Goal: Task Accomplishment & Management: Manage account settings

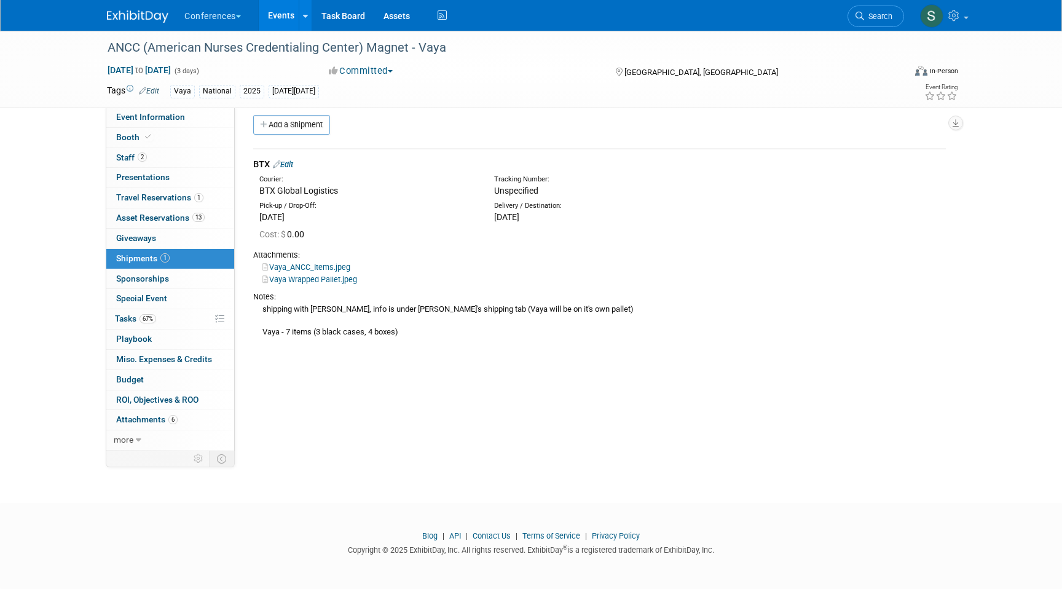
click at [519, 100] on div "Tags Edit Vaya National 2025 Black Friday" at bounding box center [460, 91] width 706 height 18
click at [136, 319] on span "Tasks 67%" at bounding box center [135, 318] width 41 height 10
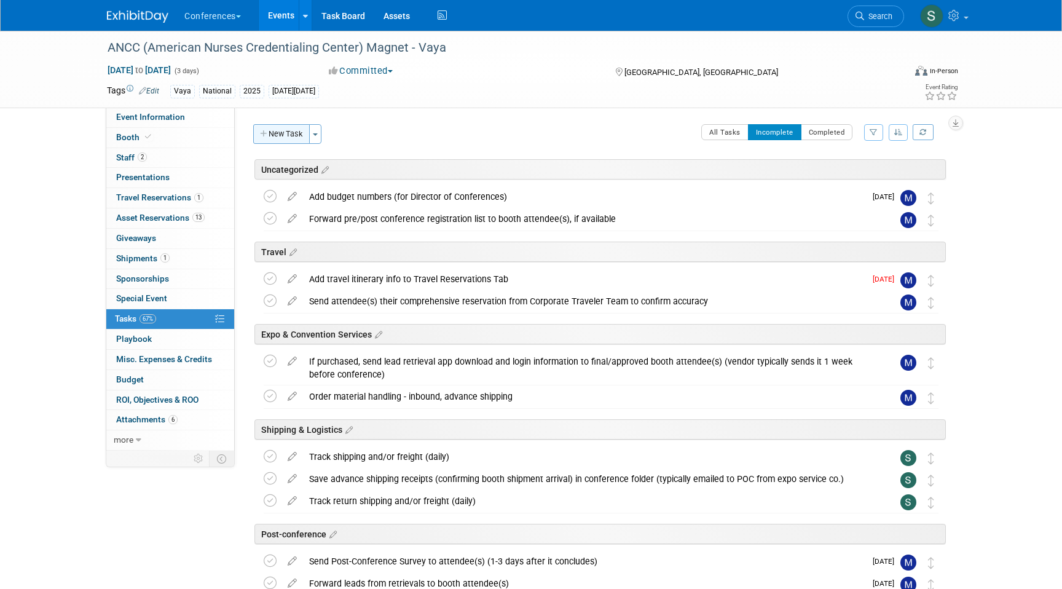
click at [284, 131] on button "New Task" at bounding box center [281, 134] width 57 height 20
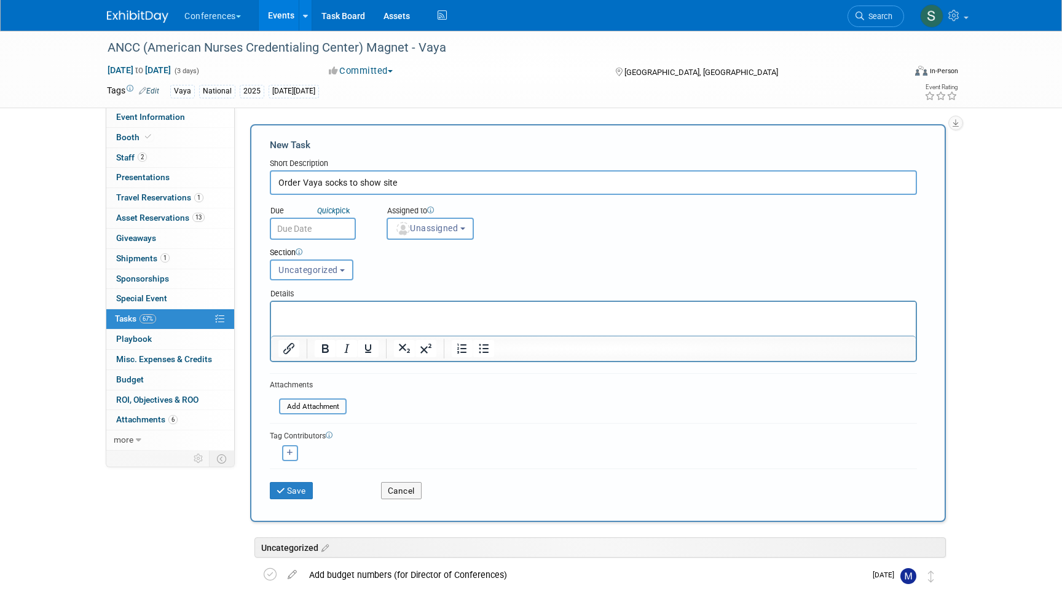
type input "Order Vaya socks to show site"
click at [299, 315] on p "Rich Text Area. Press ALT-0 for help." at bounding box center [593, 313] width 630 height 12
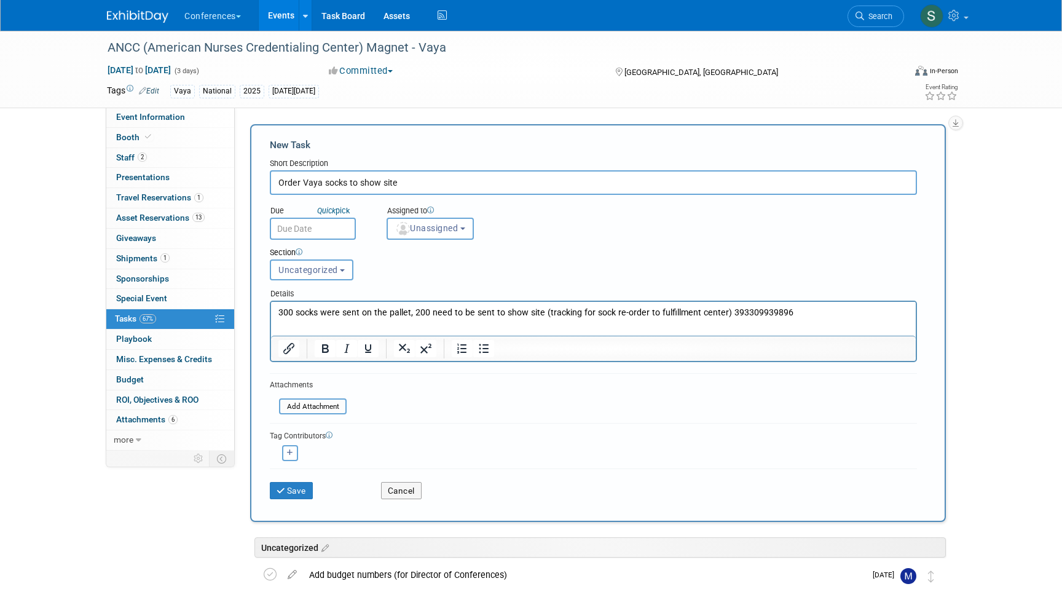
click at [719, 310] on p "300 socks were sent on the pallet, 200 need to be sent to show site (tracking f…" at bounding box center [593, 313] width 630 height 12
click at [804, 313] on p "300 socks were sent on the pallet, 200 need to be sent to show site (tracking f…" at bounding box center [593, 313] width 630 height 12
click at [413, 229] on span "Unassigned" at bounding box center [426, 228] width 63 height 10
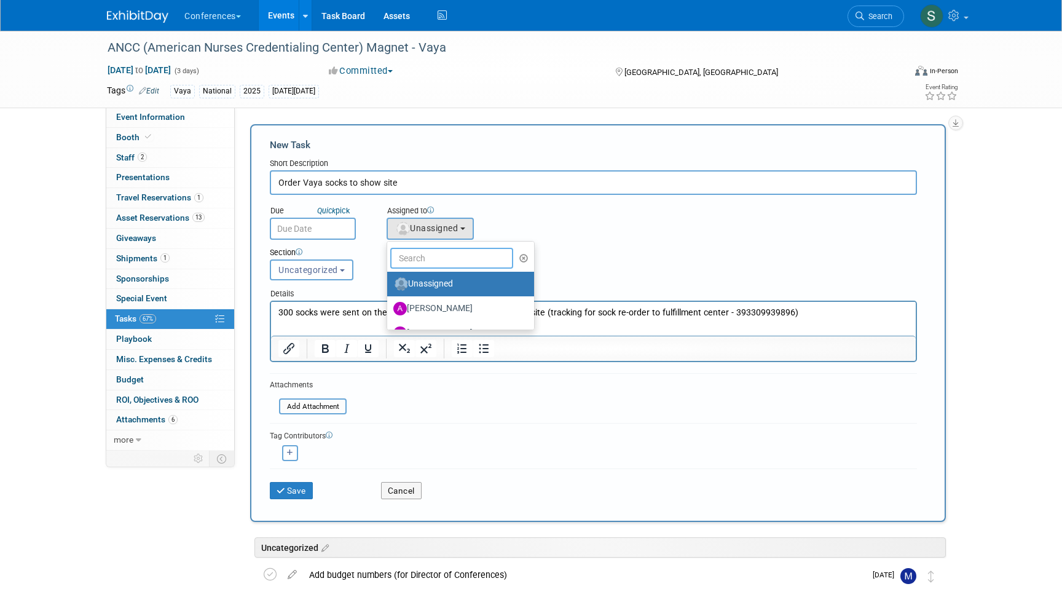
click at [413, 254] on input "text" at bounding box center [451, 258] width 123 height 21
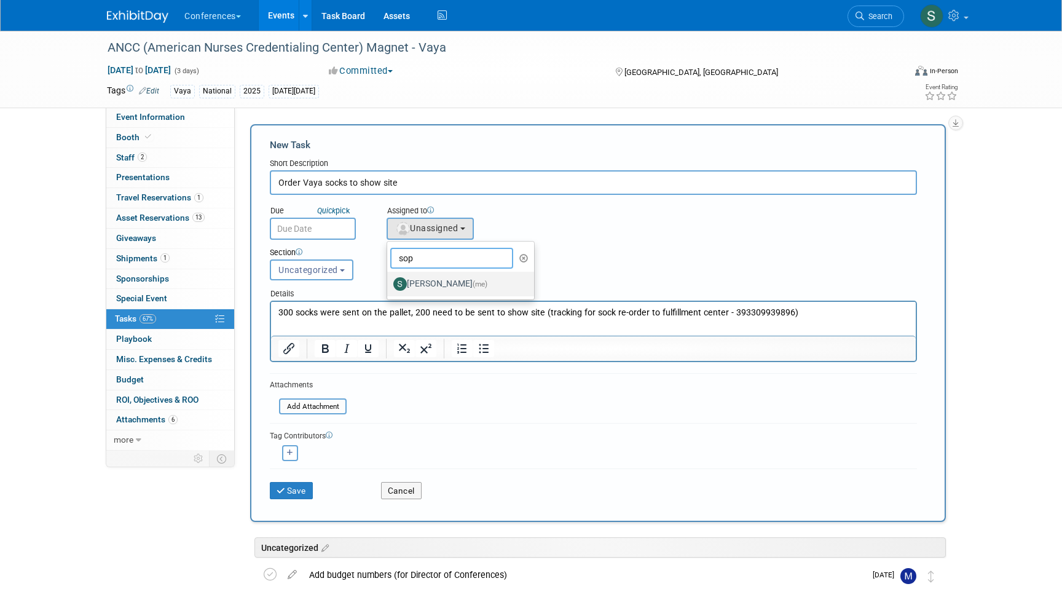
type input "sop"
click at [427, 286] on label "Sophie Buffo (me)" at bounding box center [457, 284] width 128 height 20
click at [389, 286] on input "Sophie Buffo (me)" at bounding box center [385, 282] width 8 height 8
select select "a9d03f23-9900-4d84-867c-673ace9463de"
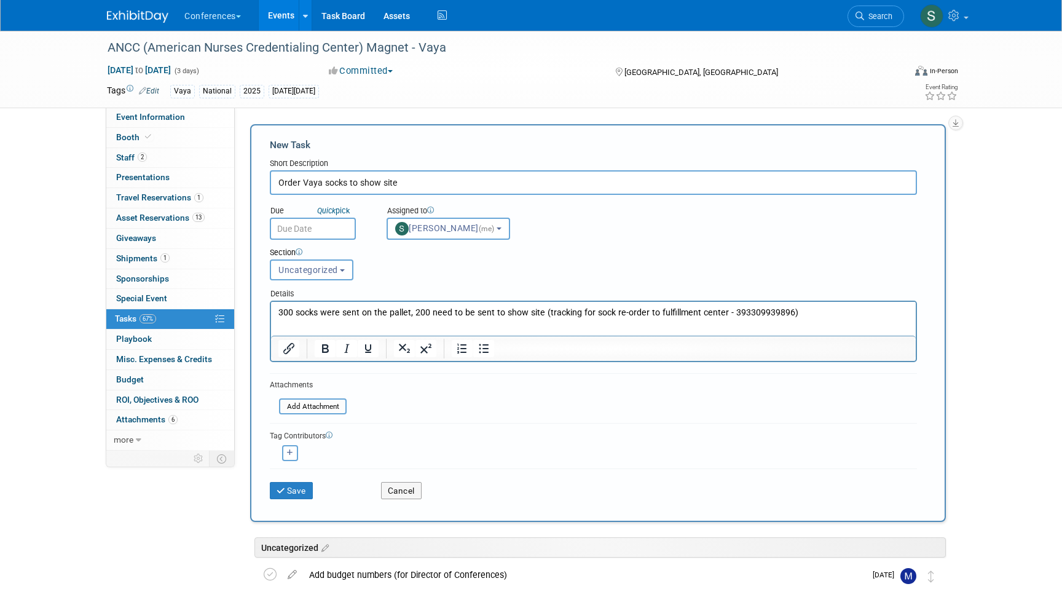
click at [317, 233] on input "text" at bounding box center [313, 228] width 86 height 22
click at [515, 401] on form "New Task Short Description Order Vaya socks to show site Due Quick pick (me) so…" at bounding box center [598, 322] width 656 height 369
click at [299, 232] on input "text" at bounding box center [313, 228] width 86 height 22
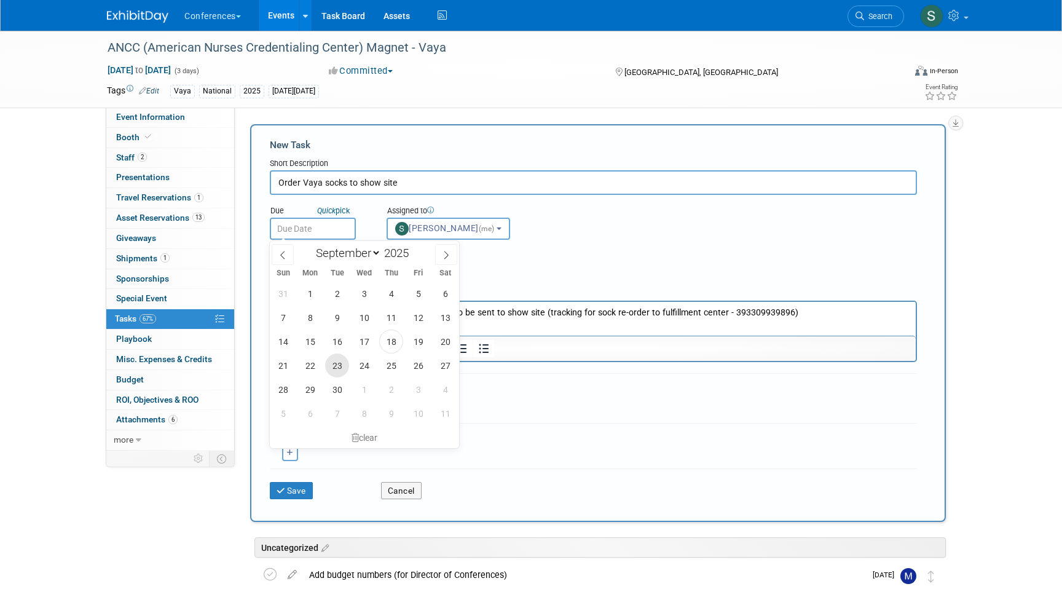
click at [337, 367] on span "23" at bounding box center [337, 365] width 24 height 24
type input "Sep 23, 2025"
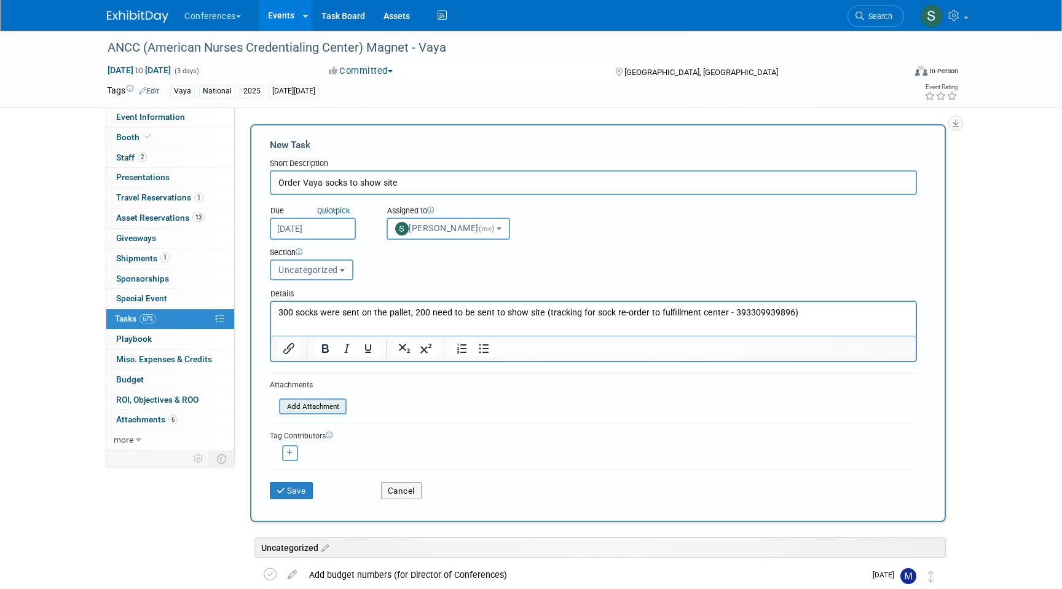
click at [307, 407] on input "file" at bounding box center [272, 406] width 146 height 14
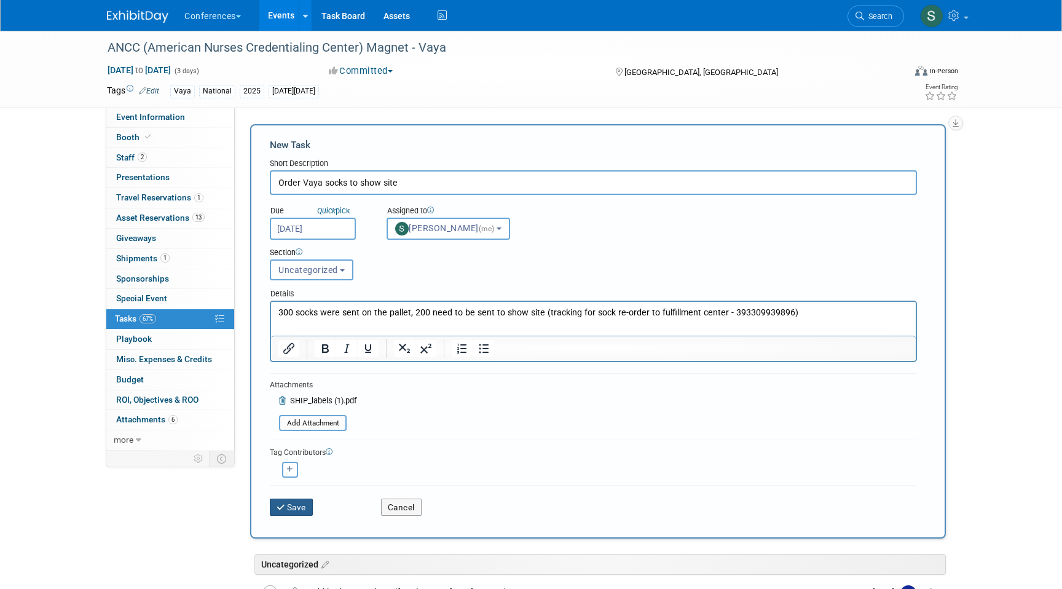
click at [292, 513] on button "Save" at bounding box center [291, 506] width 43 height 17
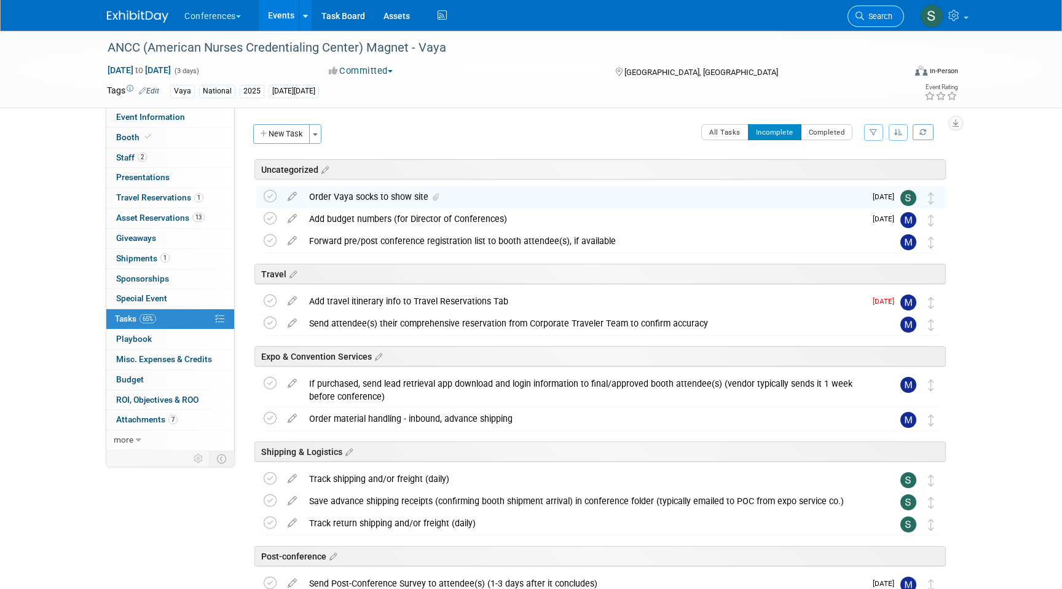
click at [868, 20] on span "Search" at bounding box center [878, 16] width 28 height 9
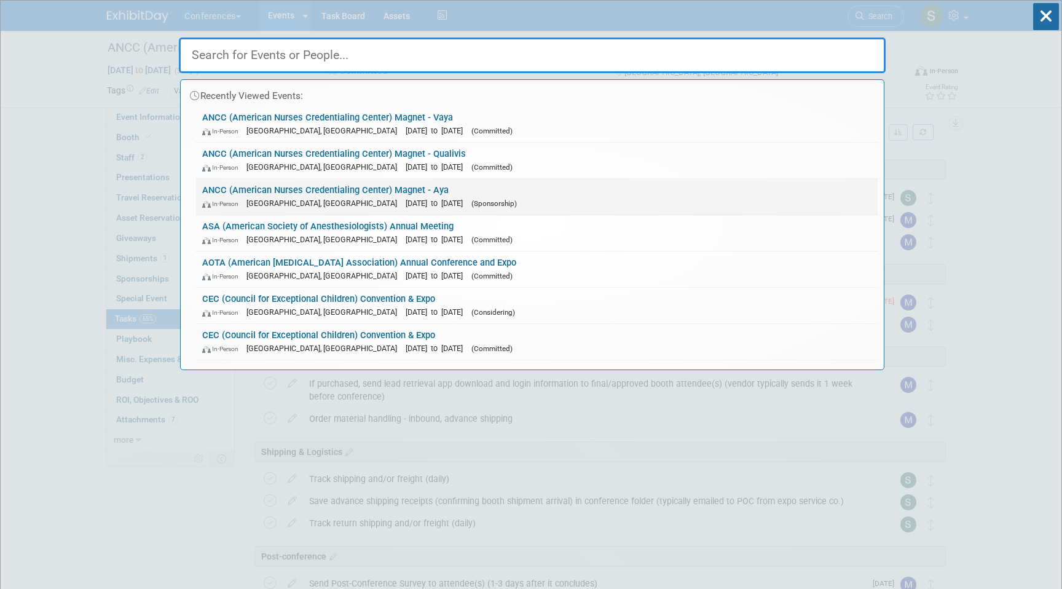
click at [503, 194] on link "ANCC (American Nurses Credentialing Center) Magnet - Aya In-Person Atlanta, GA …" at bounding box center [536, 197] width 681 height 36
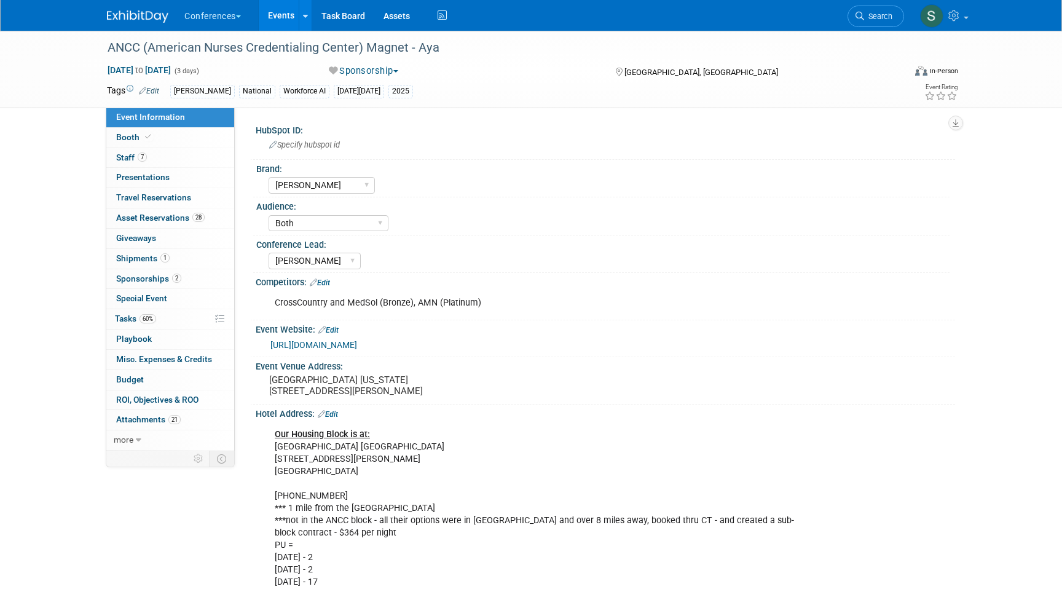
select select "[PERSON_NAME]"
select select "Both"
select select "[PERSON_NAME]"
click at [148, 315] on span "60%" at bounding box center [147, 318] width 17 height 9
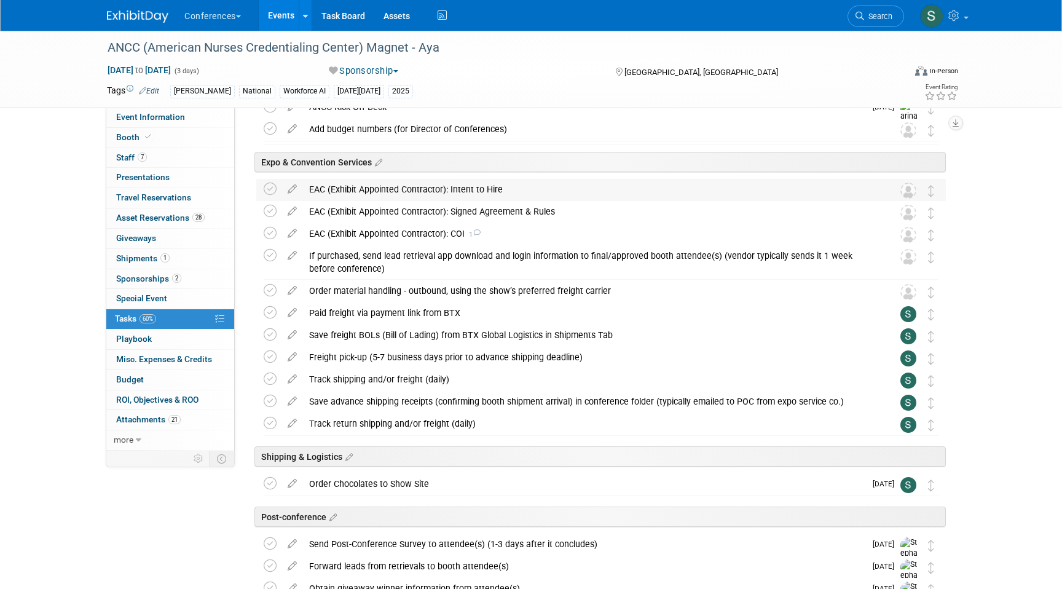
scroll to position [121, 0]
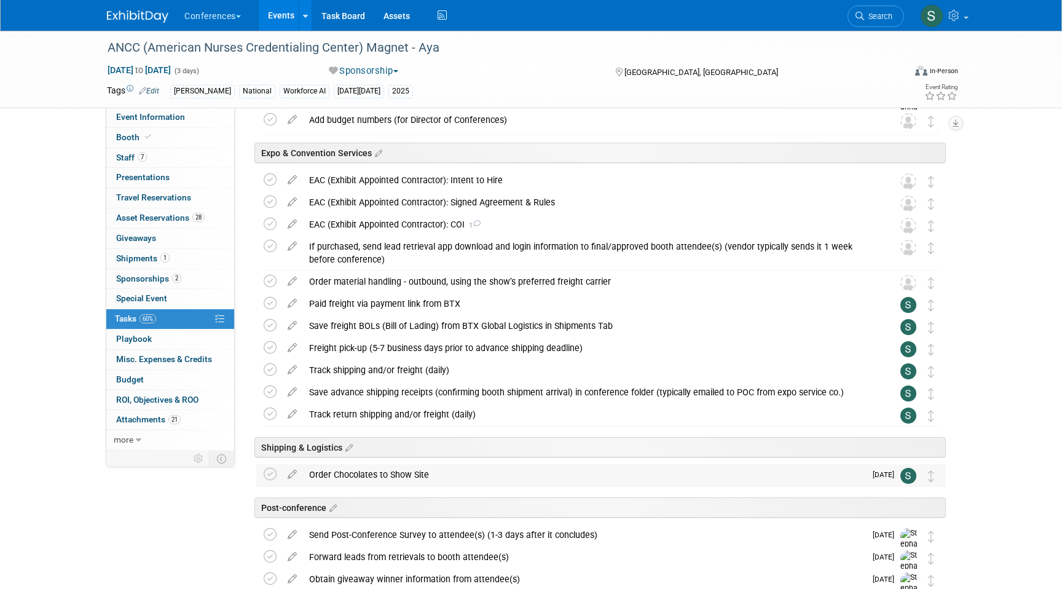
click at [374, 481] on div "Order Chocolates to Show Site" at bounding box center [584, 474] width 562 height 21
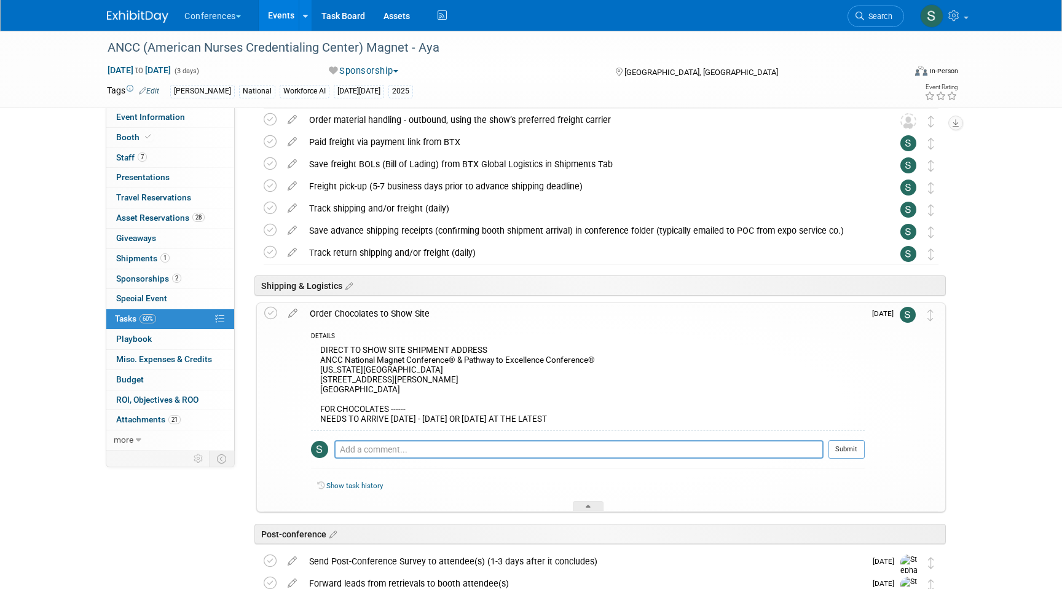
scroll to position [286, 0]
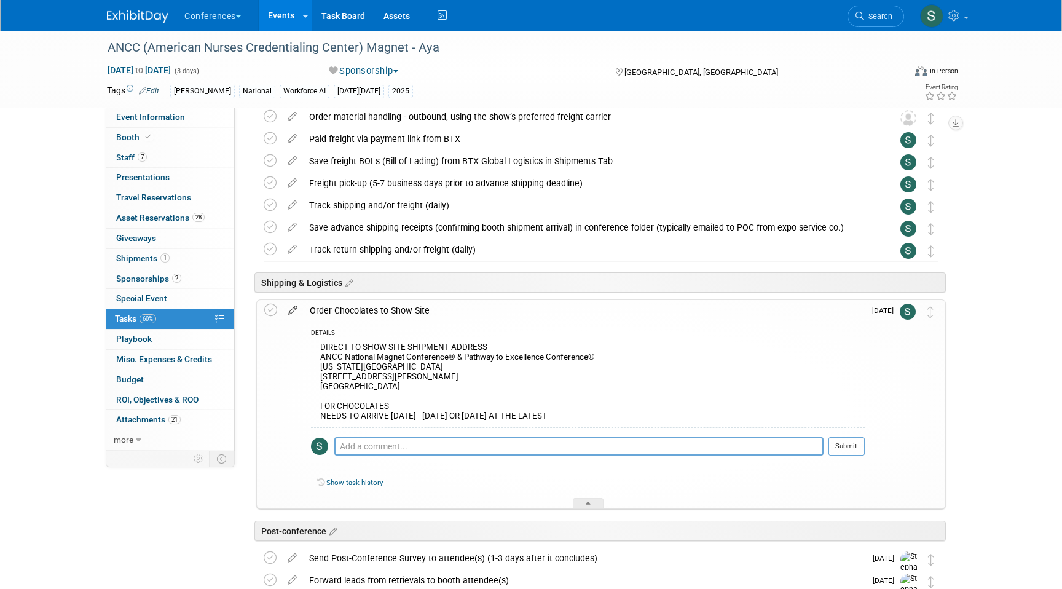
click at [291, 314] on icon at bounding box center [293, 307] width 22 height 15
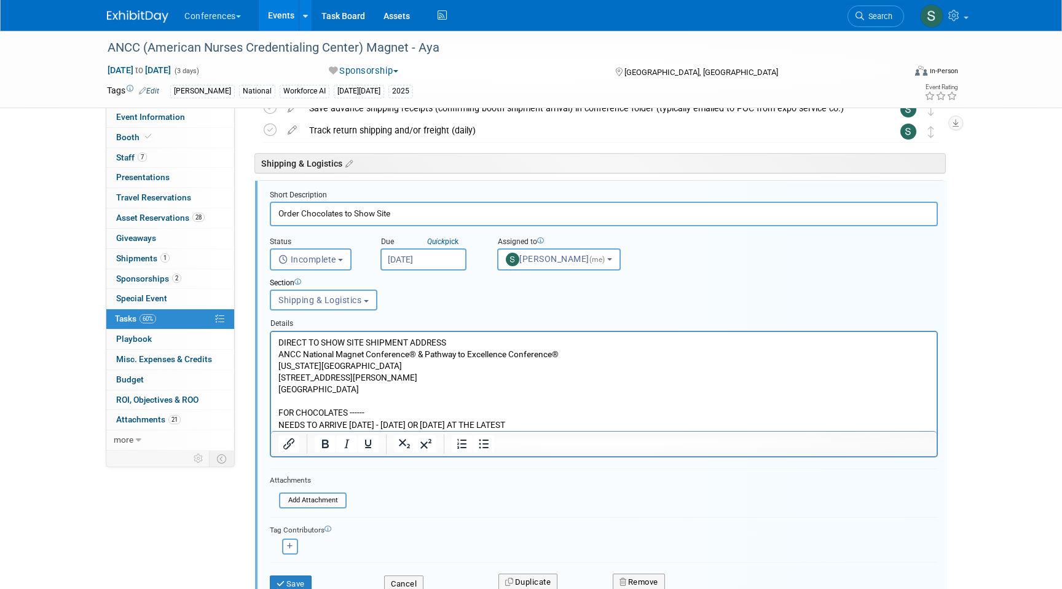
scroll to position [406, 0]
click at [316, 498] on input "file" at bounding box center [282, 500] width 125 height 14
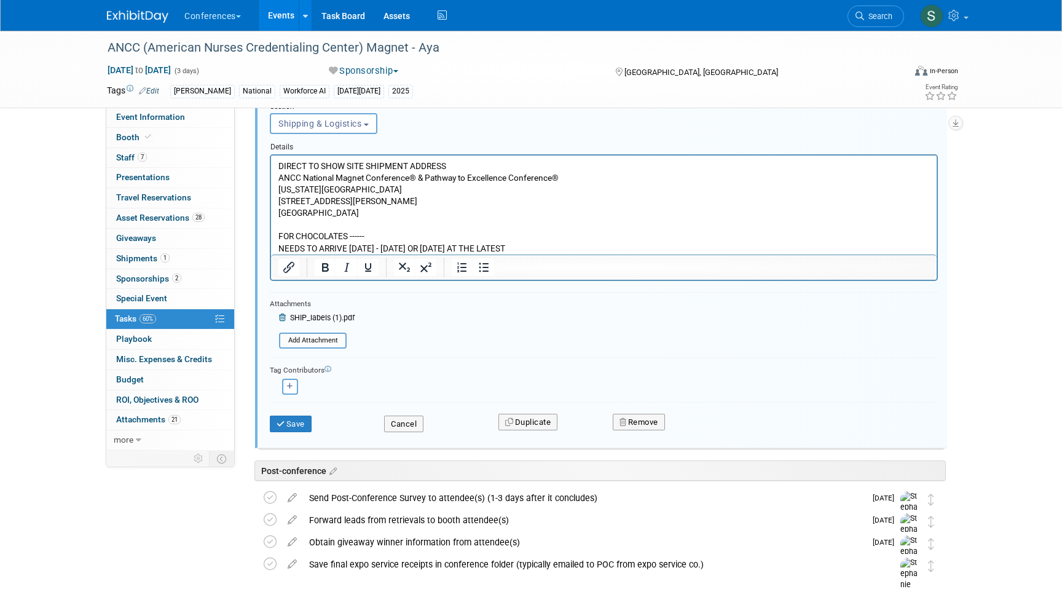
scroll to position [585, 0]
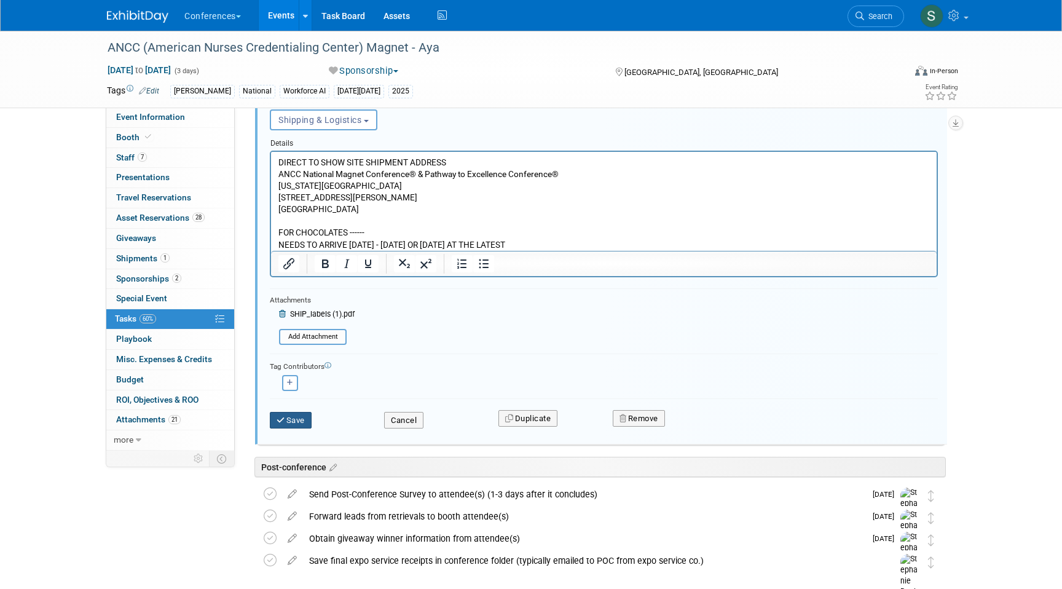
click at [284, 426] on button "Save" at bounding box center [291, 420] width 42 height 17
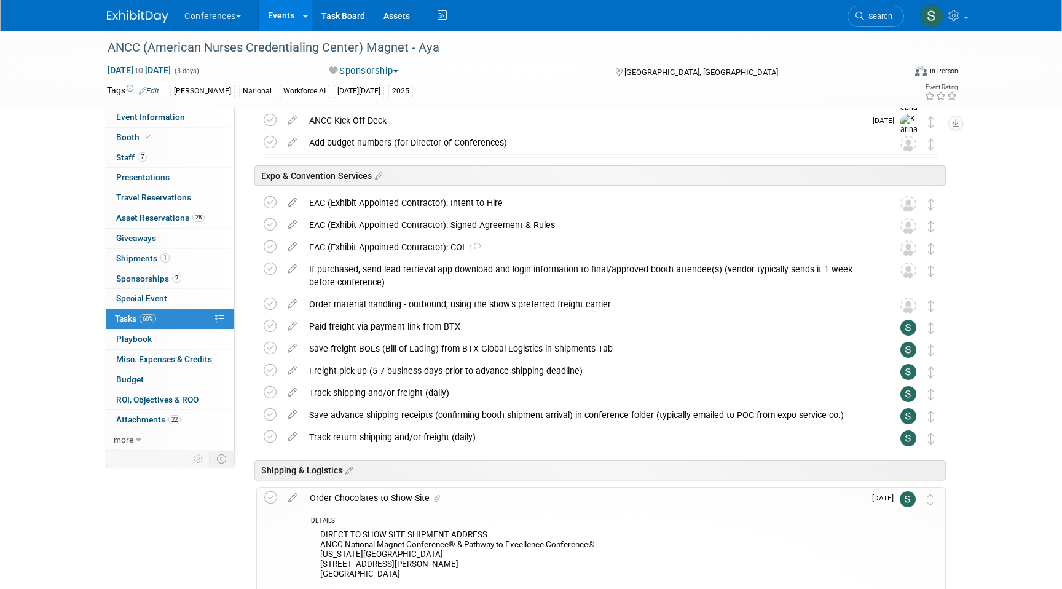
scroll to position [100, 0]
click at [267, 329] on icon at bounding box center [270, 324] width 13 height 13
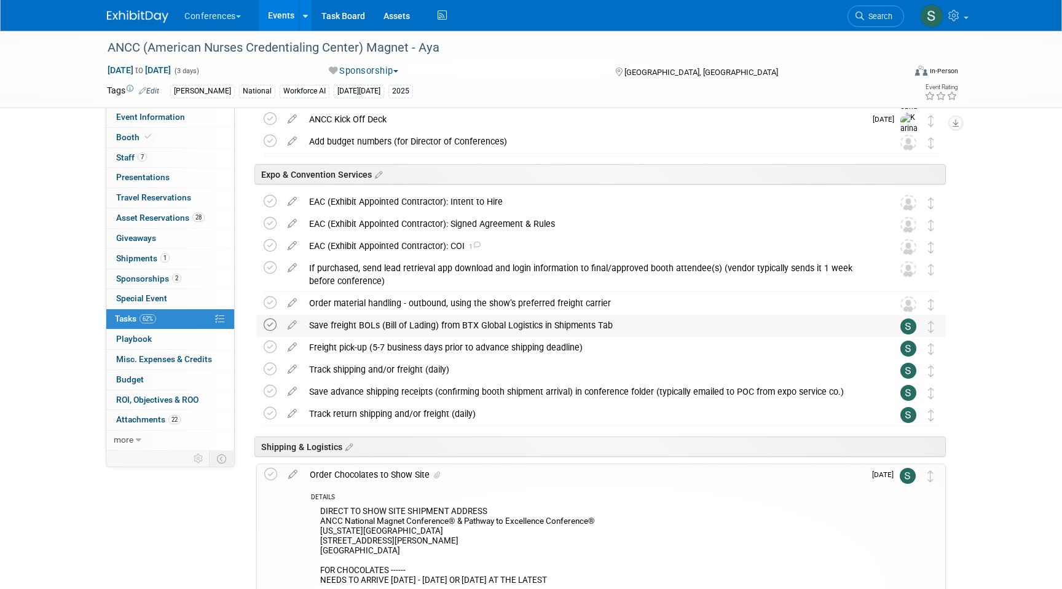
click at [267, 328] on icon at bounding box center [270, 324] width 13 height 13
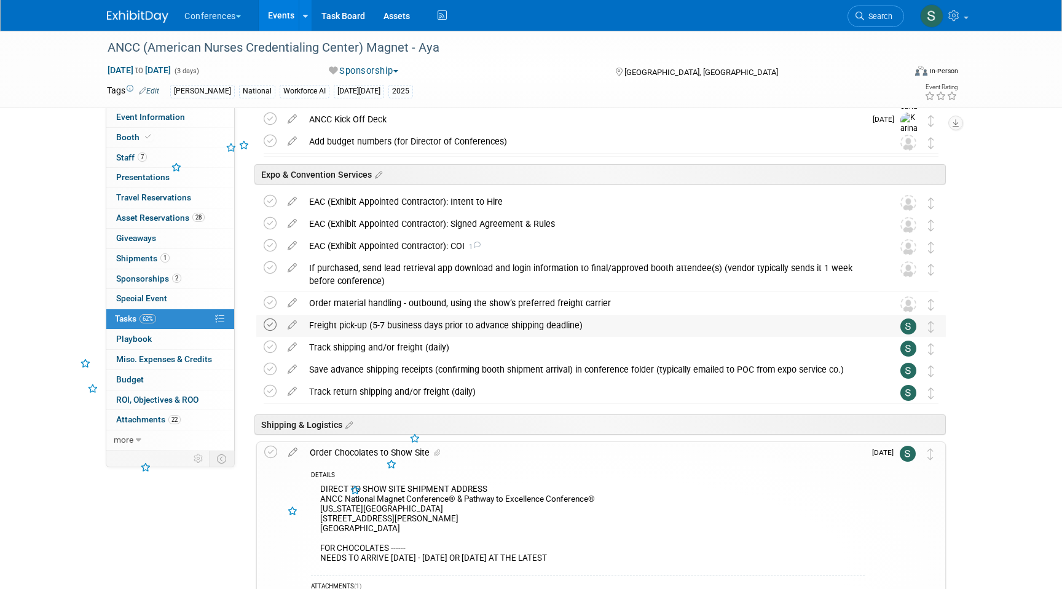
click at [267, 329] on icon at bounding box center [270, 324] width 13 height 13
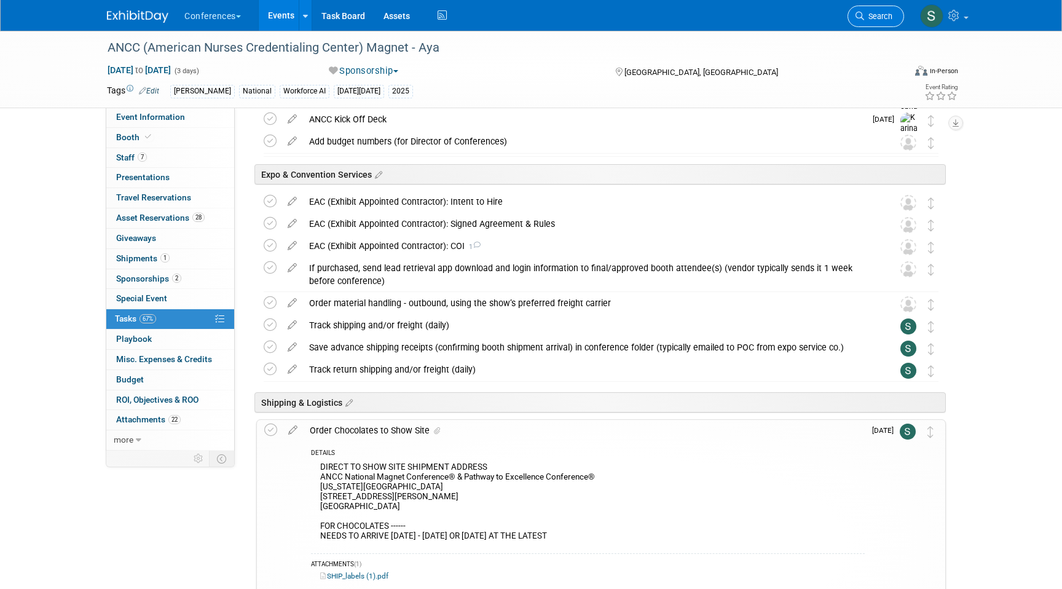
click at [861, 18] on icon at bounding box center [859, 16] width 9 height 9
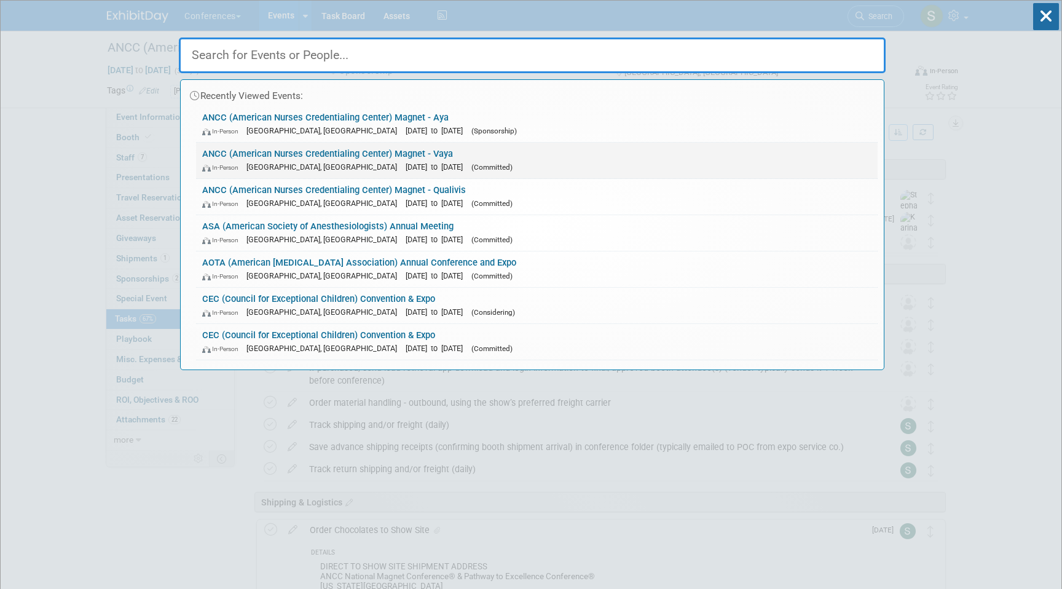
click at [412, 150] on link "ANCC (American Nurses Credentialing Center) Magnet - Vaya In-Person Atlanta, GA…" at bounding box center [536, 161] width 681 height 36
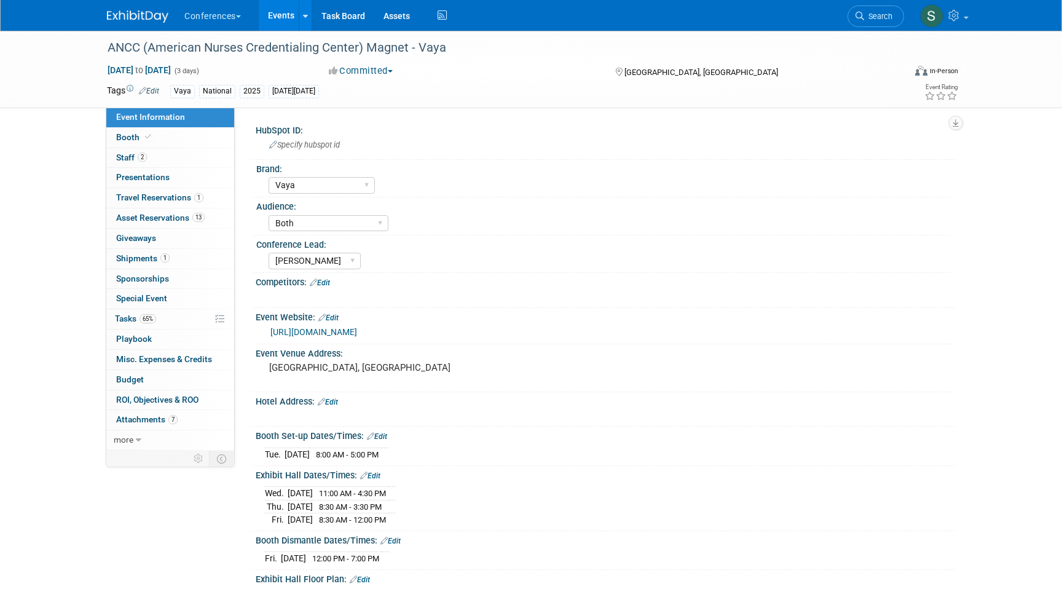
select select "Vaya"
select select "Both"
select select "[PERSON_NAME]"
click at [151, 323] on span "65%" at bounding box center [147, 318] width 17 height 9
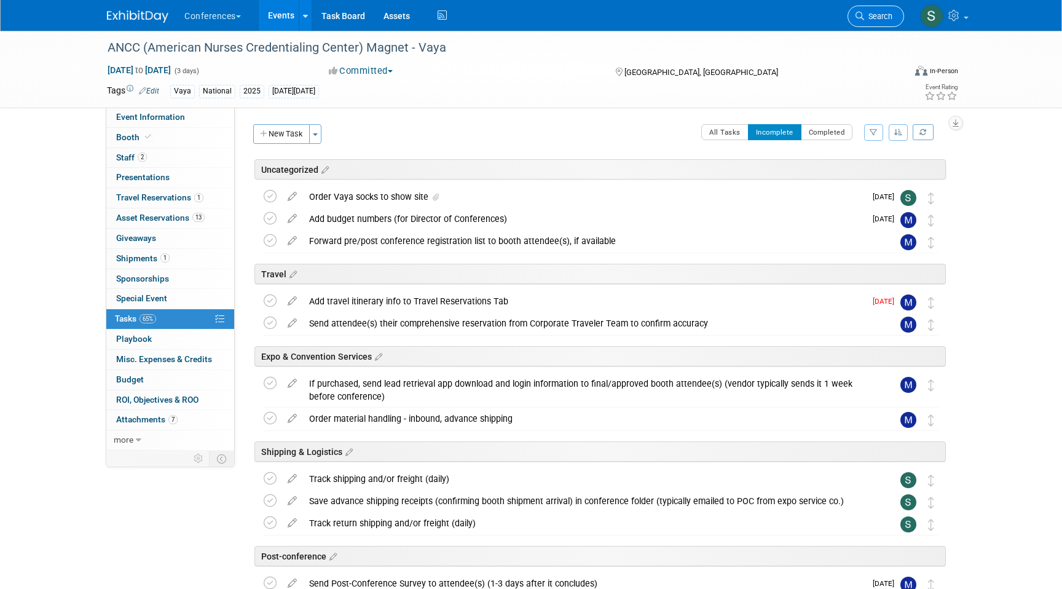
click at [868, 11] on link "Search" at bounding box center [875, 17] width 57 height 22
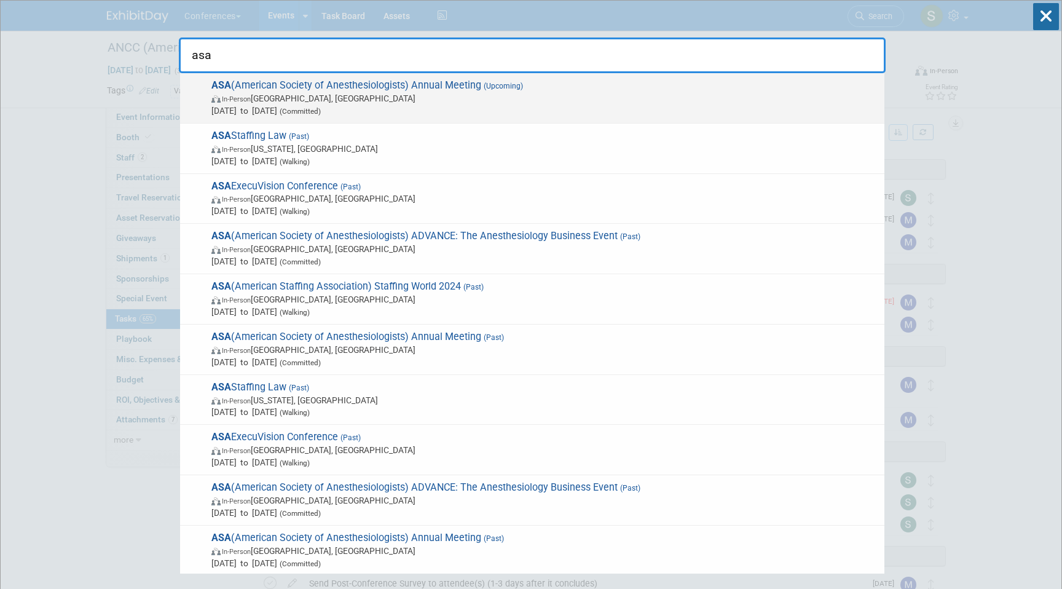
type input "asa"
click at [315, 105] on span "Oct 10, 2025 to Oct 14, 2025 (Committed)" at bounding box center [544, 110] width 667 height 12
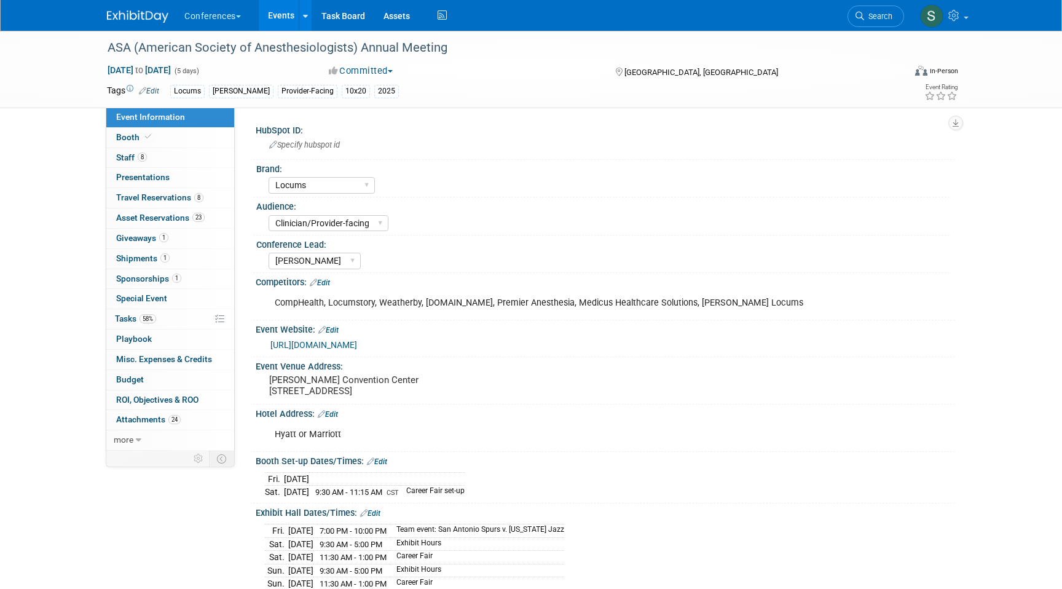
select select "Locums"
select select "Clinician/Provider-facing"
select select "[PERSON_NAME]"
click at [160, 321] on link "58% Tasks 58%" at bounding box center [170, 319] width 128 height 20
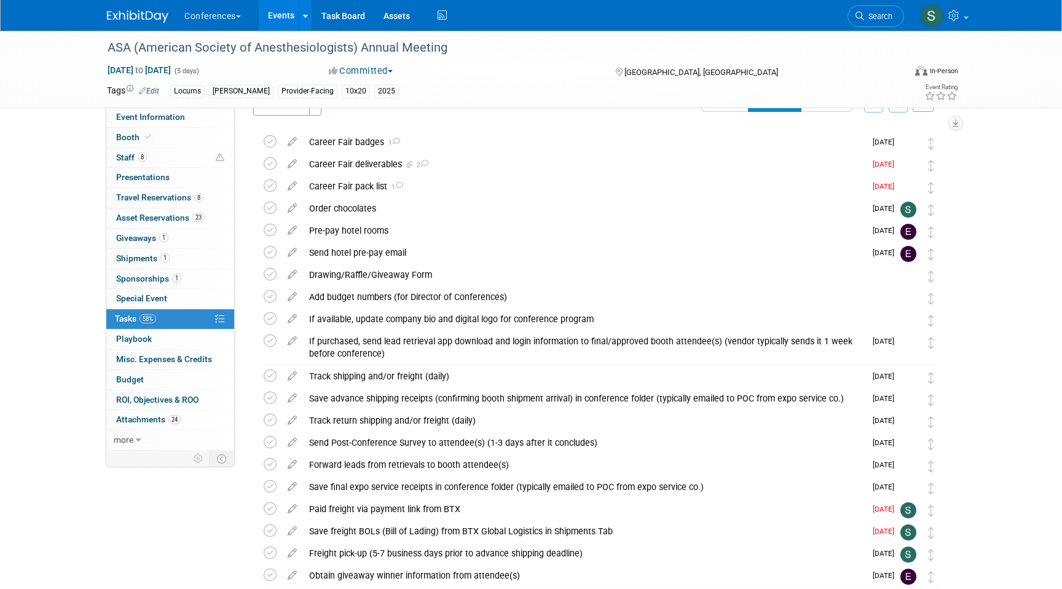
scroll to position [101, 0]
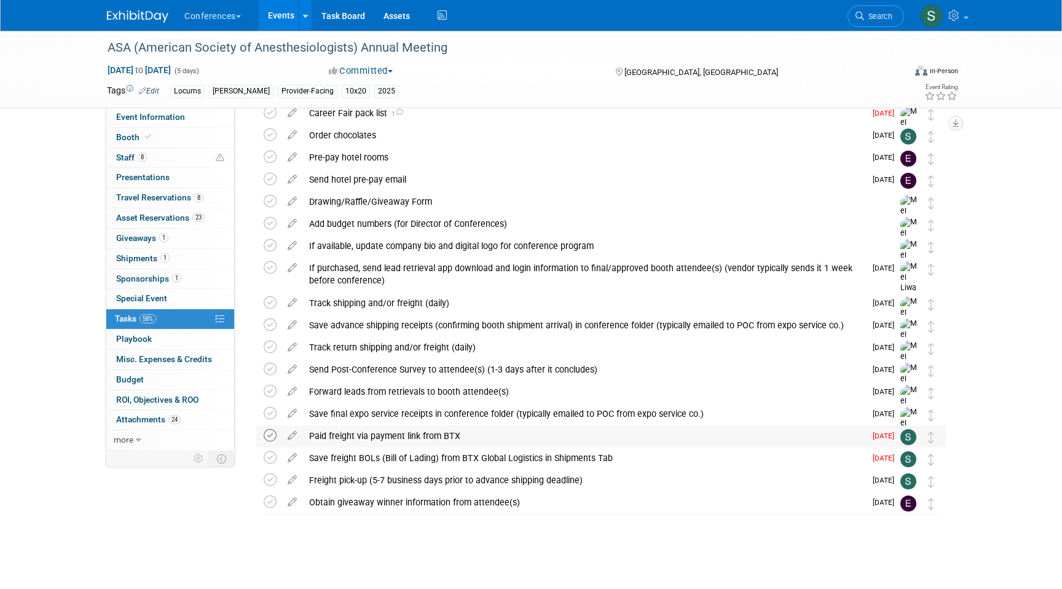
click at [270, 434] on icon at bounding box center [270, 435] width 13 height 13
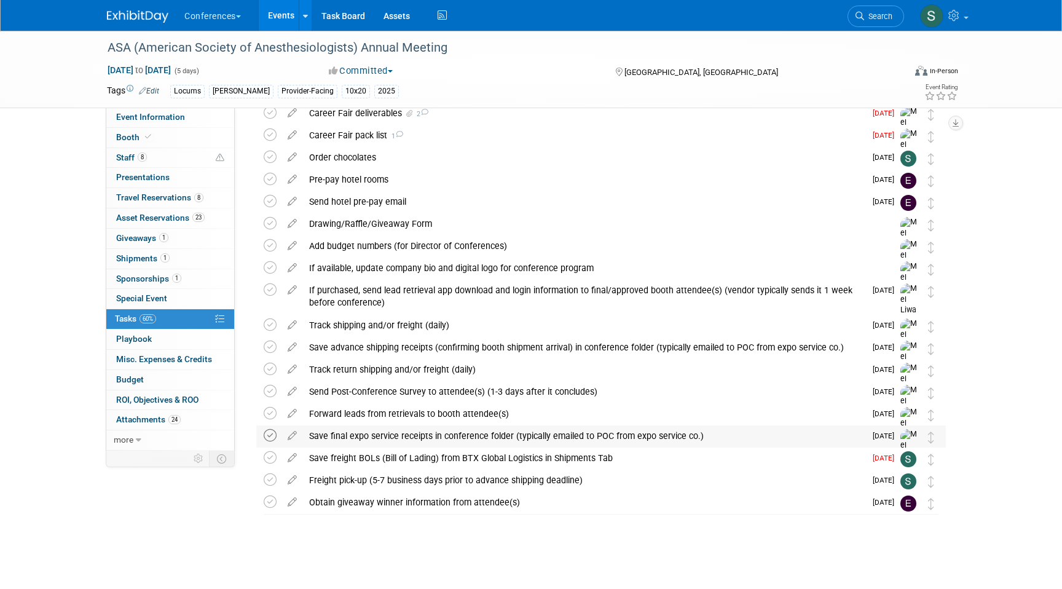
click at [269, 437] on icon at bounding box center [270, 435] width 13 height 13
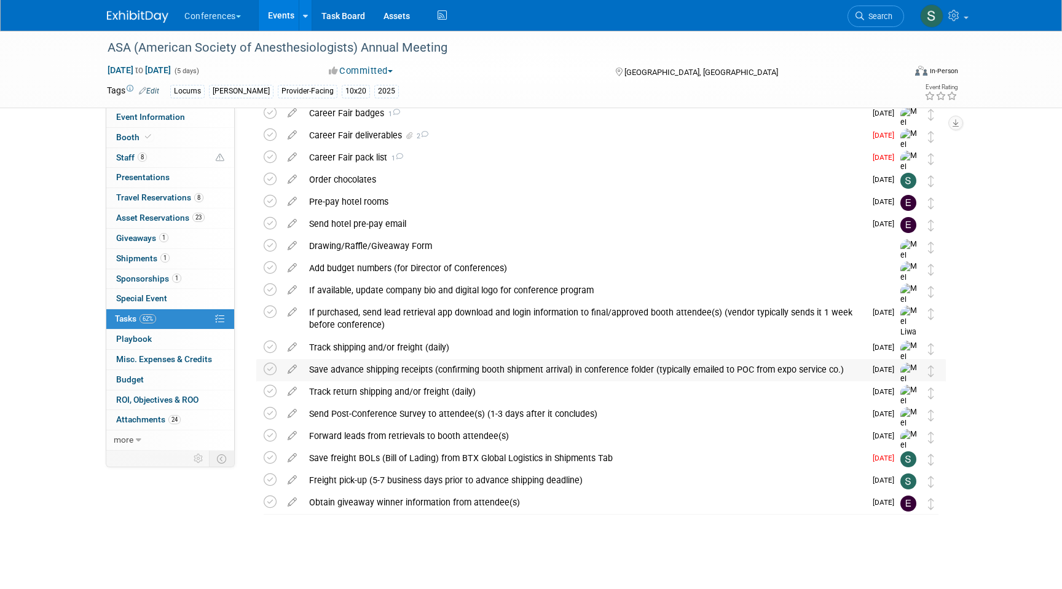
scroll to position [0, 0]
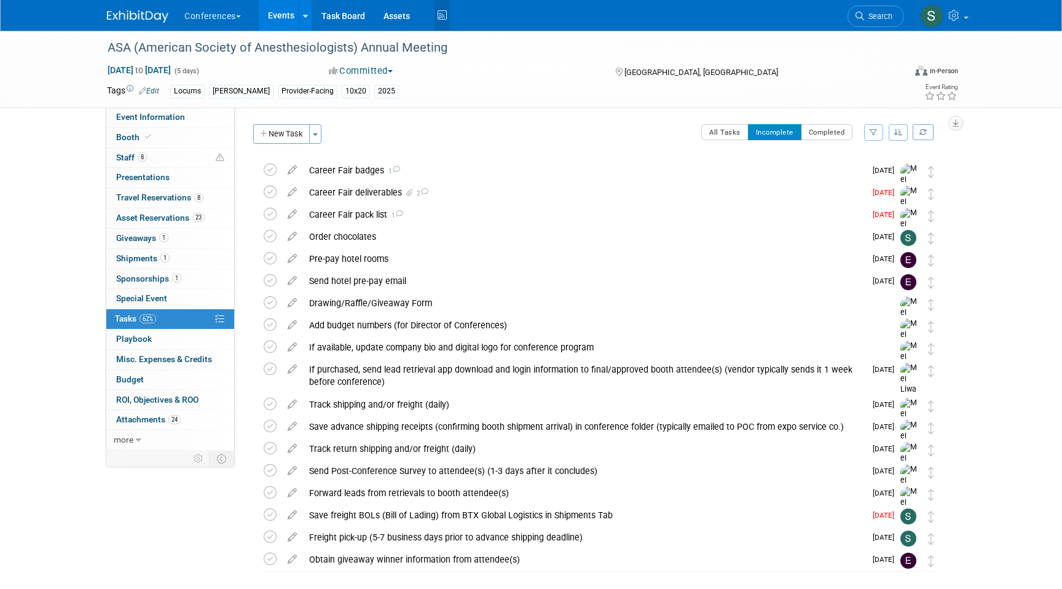
click at [444, 13] on icon at bounding box center [441, 15] width 15 height 19
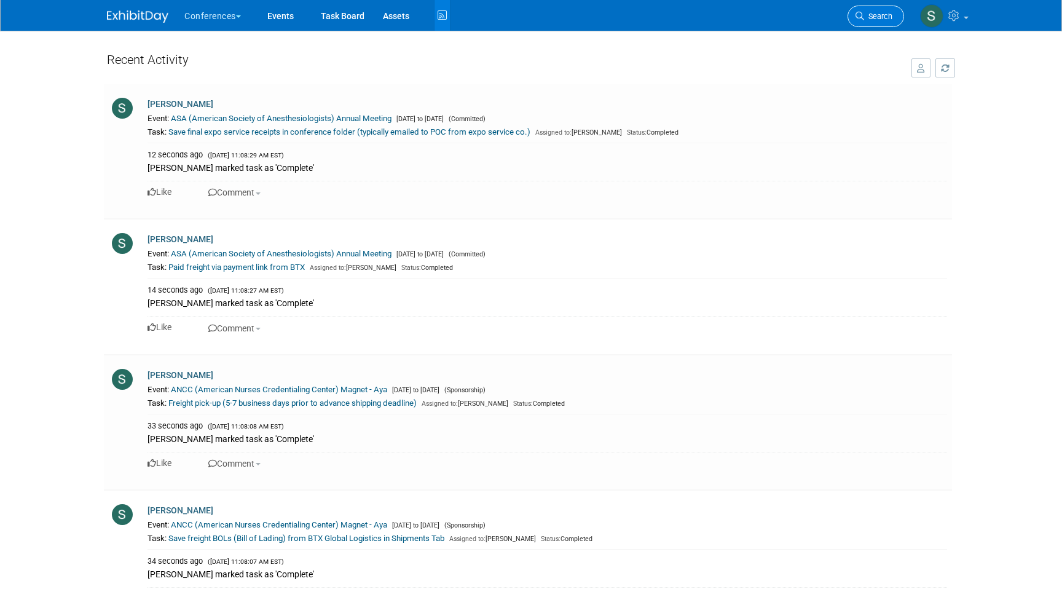
click at [880, 8] on link "Search" at bounding box center [875, 17] width 57 height 22
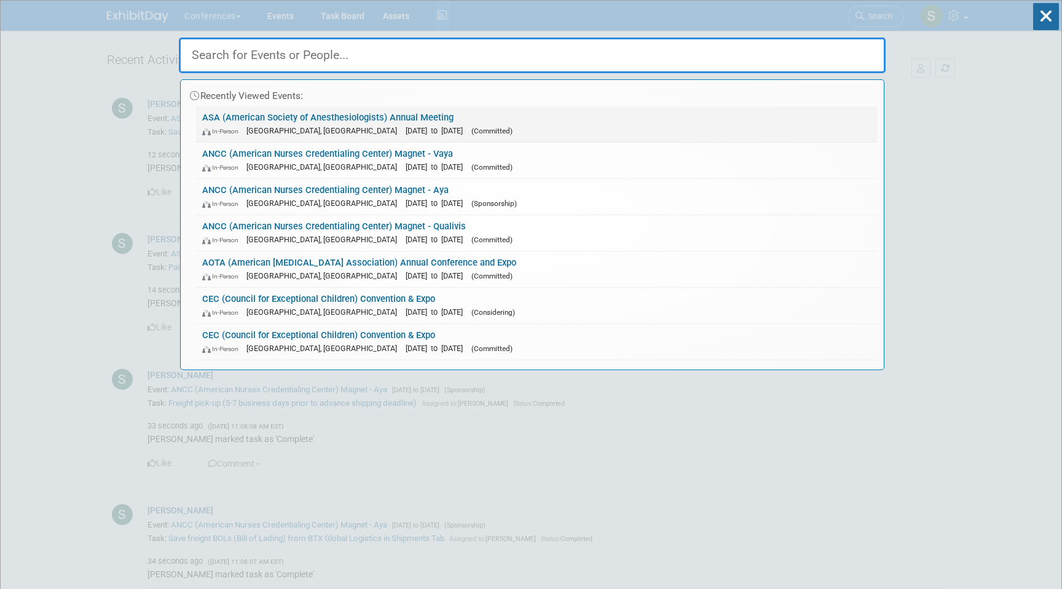
click at [471, 131] on span "(Committed)" at bounding box center [491, 131] width 41 height 9
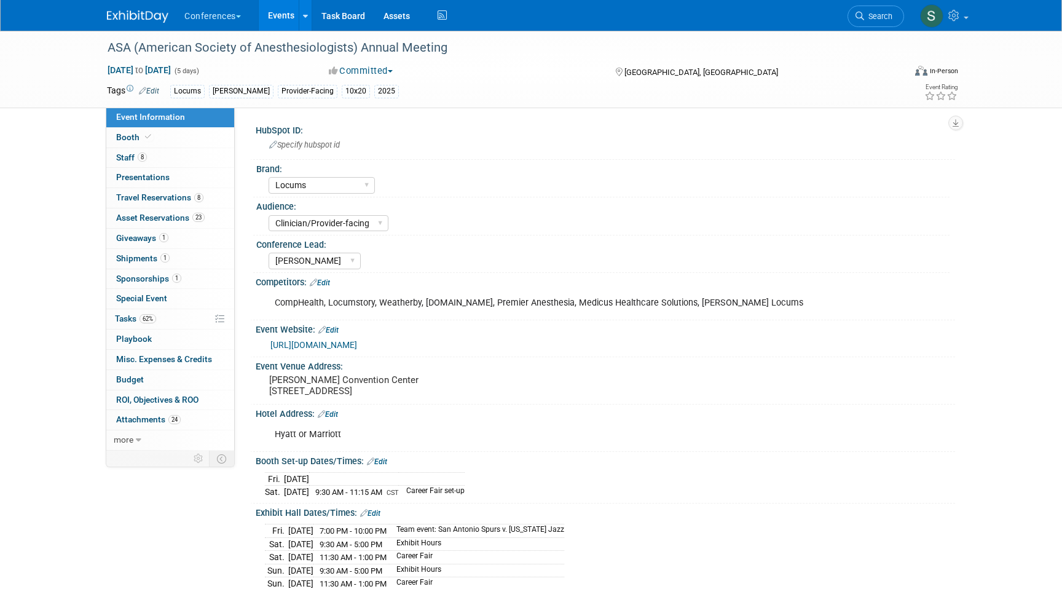
select select "Locums"
select select "Clinician/Provider-facing"
select select "[PERSON_NAME]"
click at [151, 324] on link "62% Tasks 62%" at bounding box center [170, 319] width 128 height 20
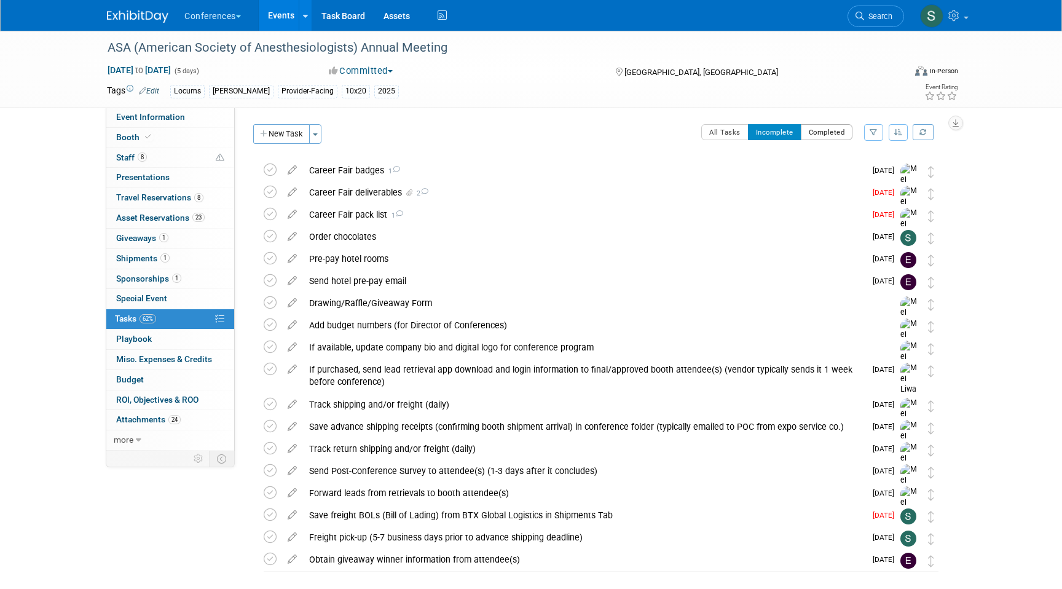
click at [837, 128] on button "Completed" at bounding box center [827, 132] width 52 height 16
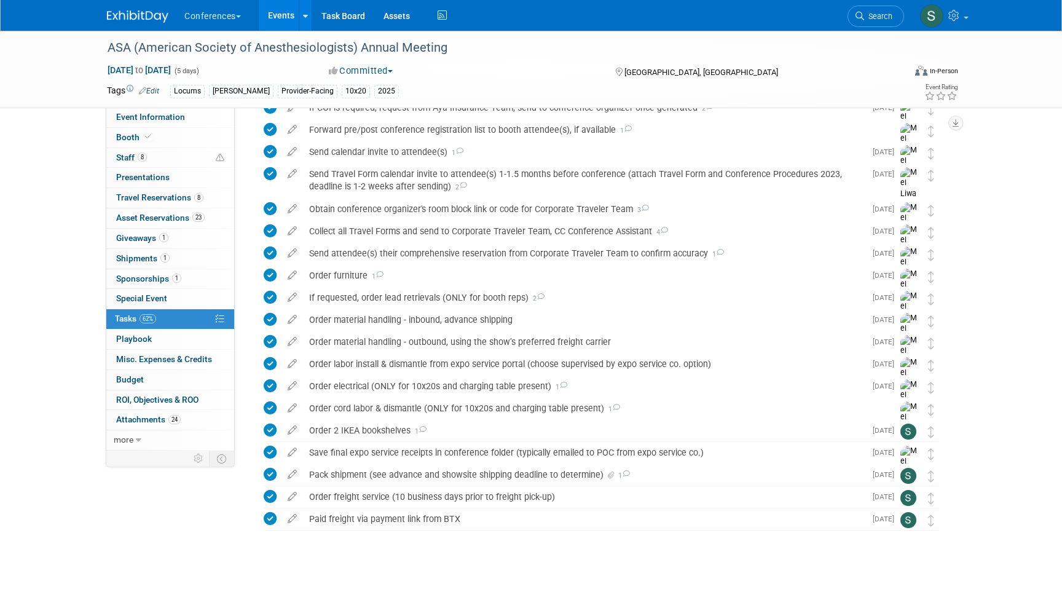
scroll to position [318, 0]
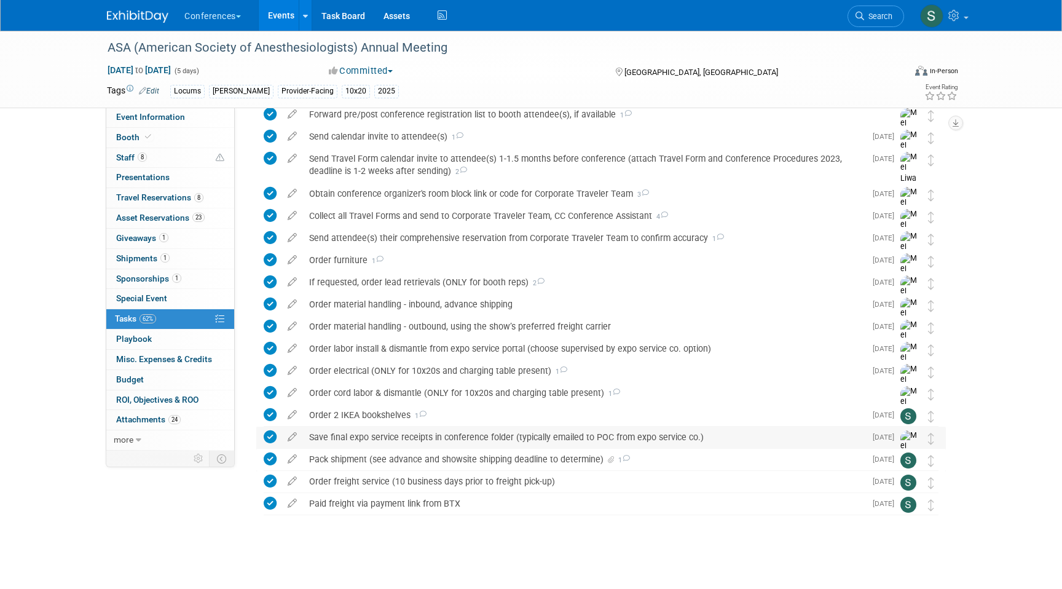
click at [271, 439] on icon at bounding box center [270, 436] width 13 height 13
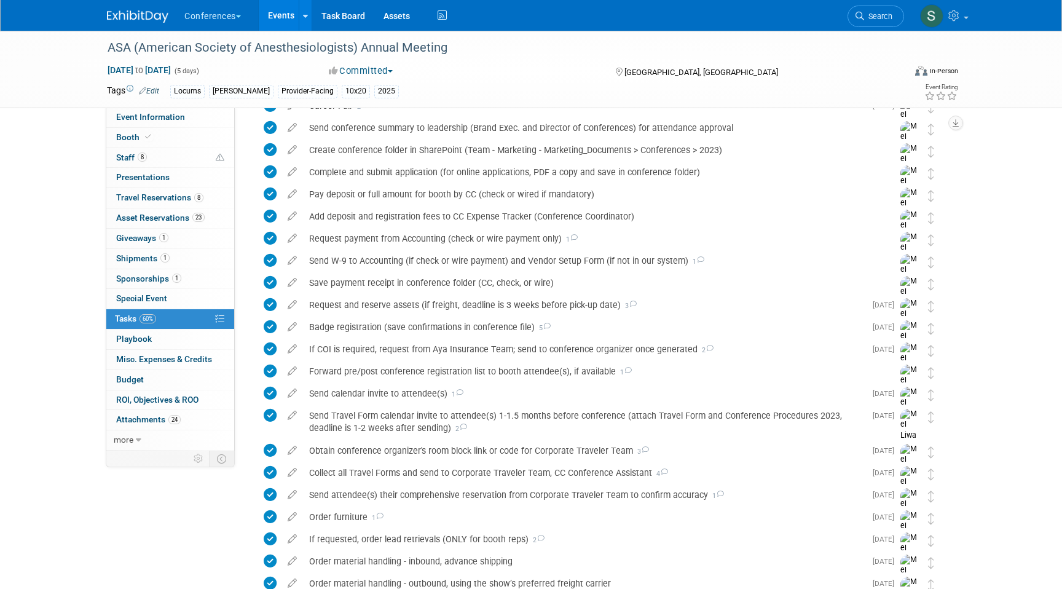
scroll to position [0, 0]
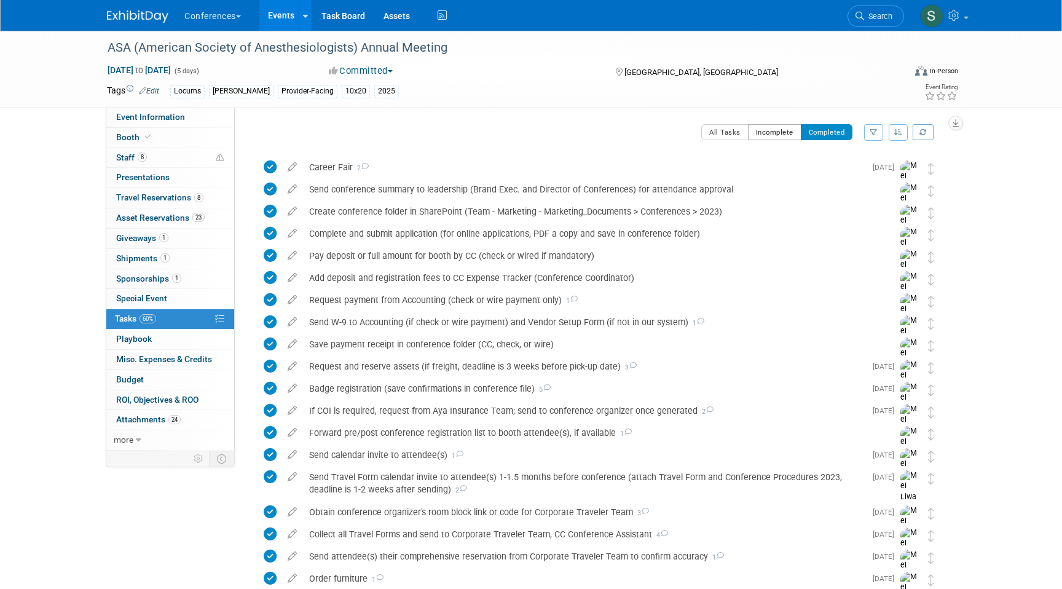
click at [772, 135] on button "Incomplete" at bounding box center [774, 132] width 53 height 16
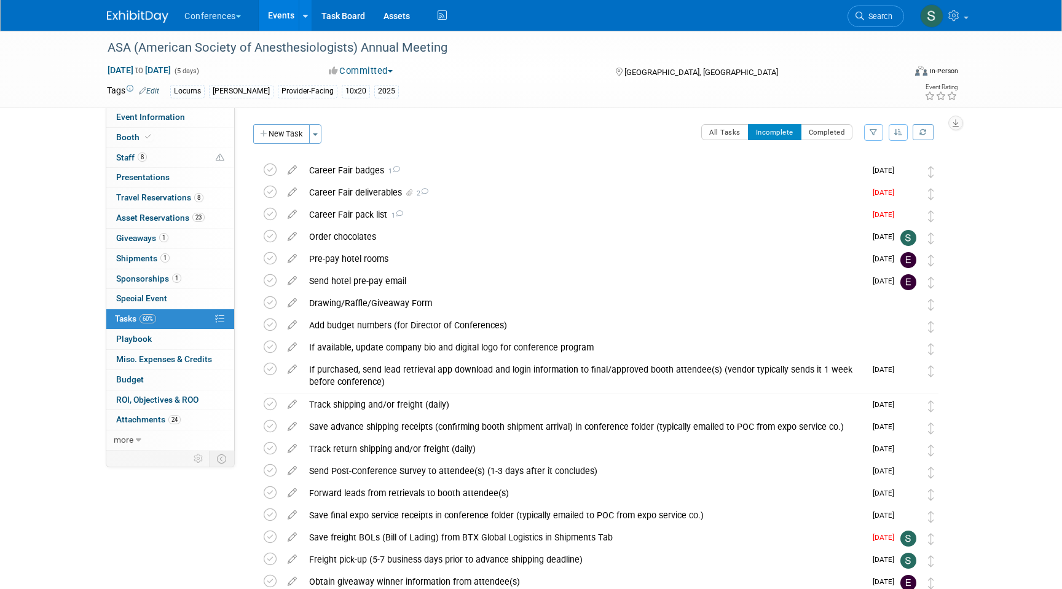
scroll to position [79, 0]
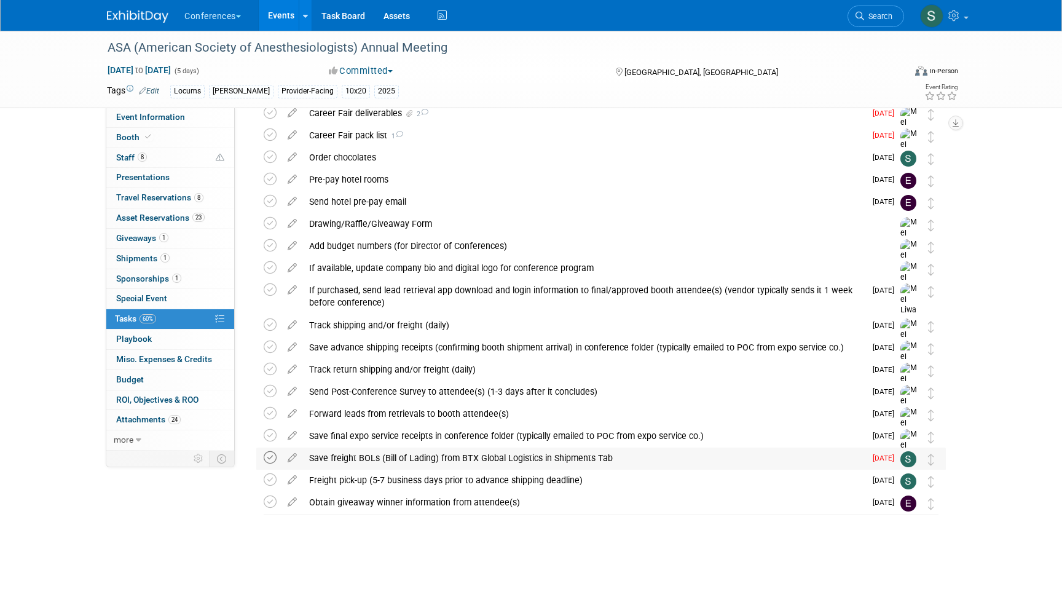
click at [268, 460] on icon at bounding box center [270, 457] width 13 height 13
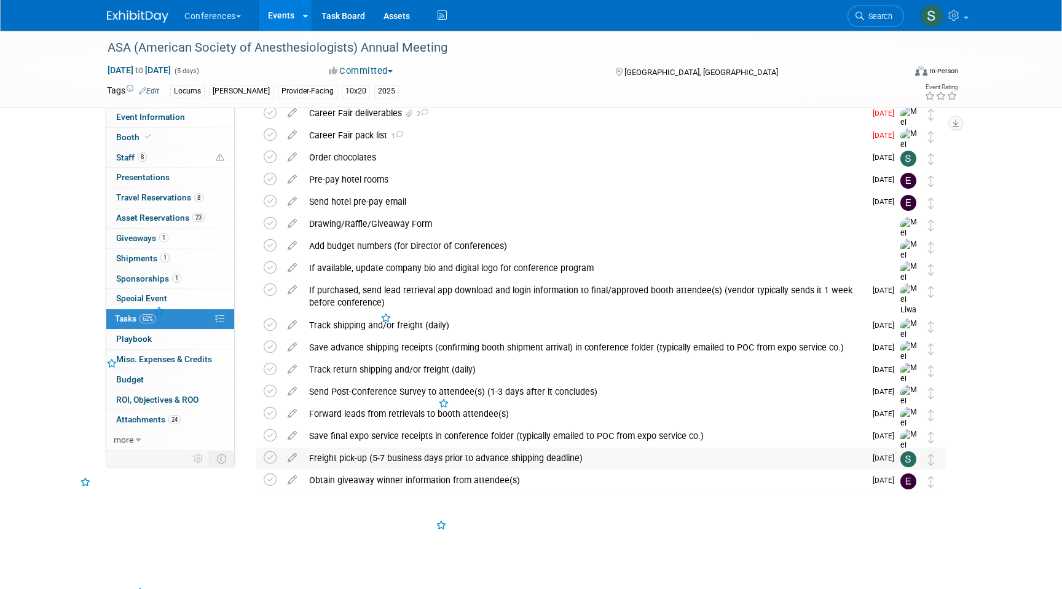
scroll to position [57, 0]
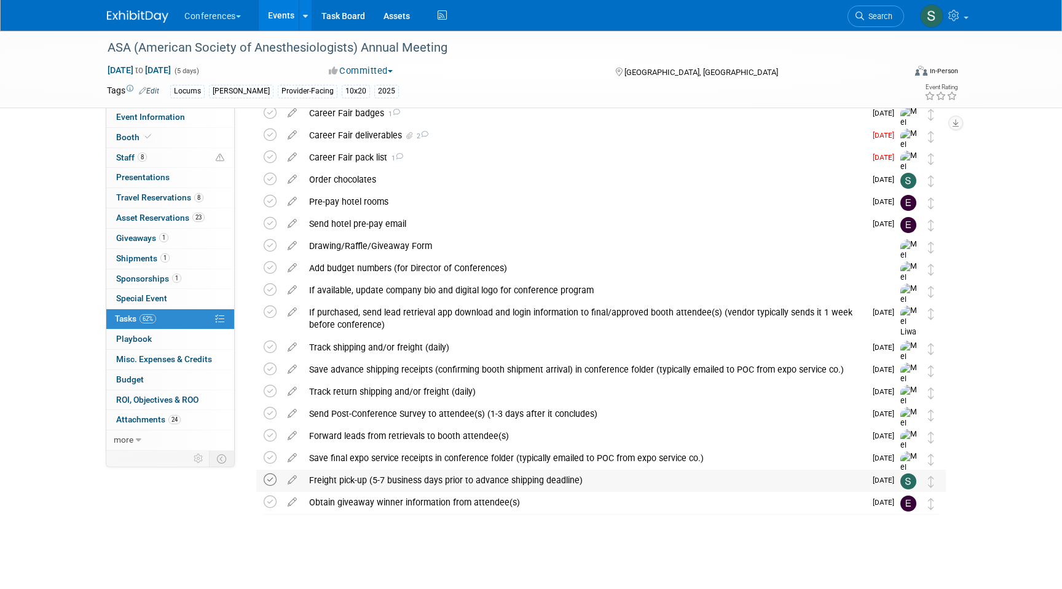
click at [272, 482] on icon at bounding box center [270, 479] width 13 height 13
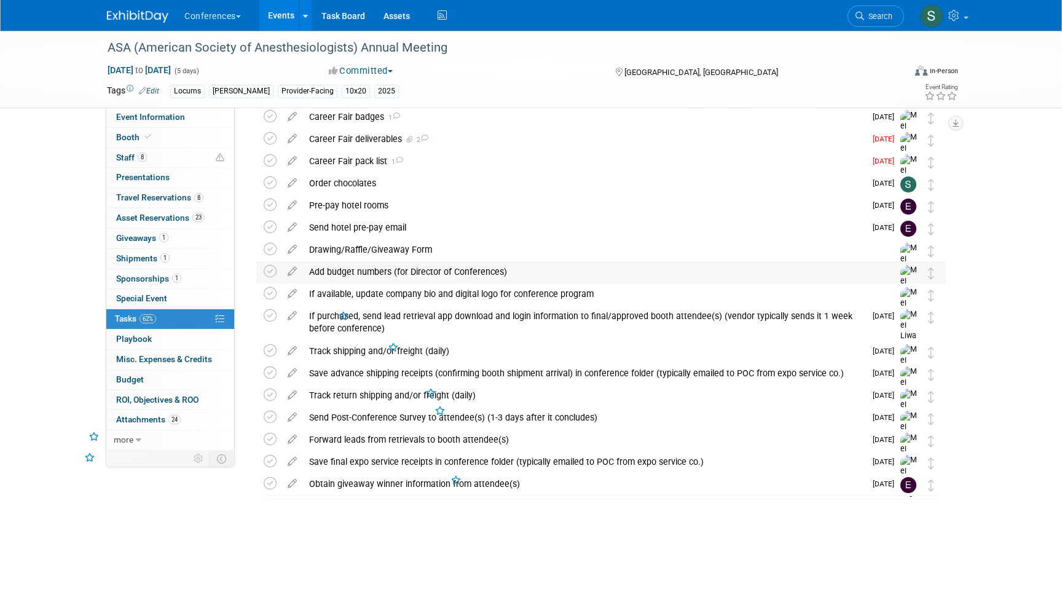
scroll to position [0, 0]
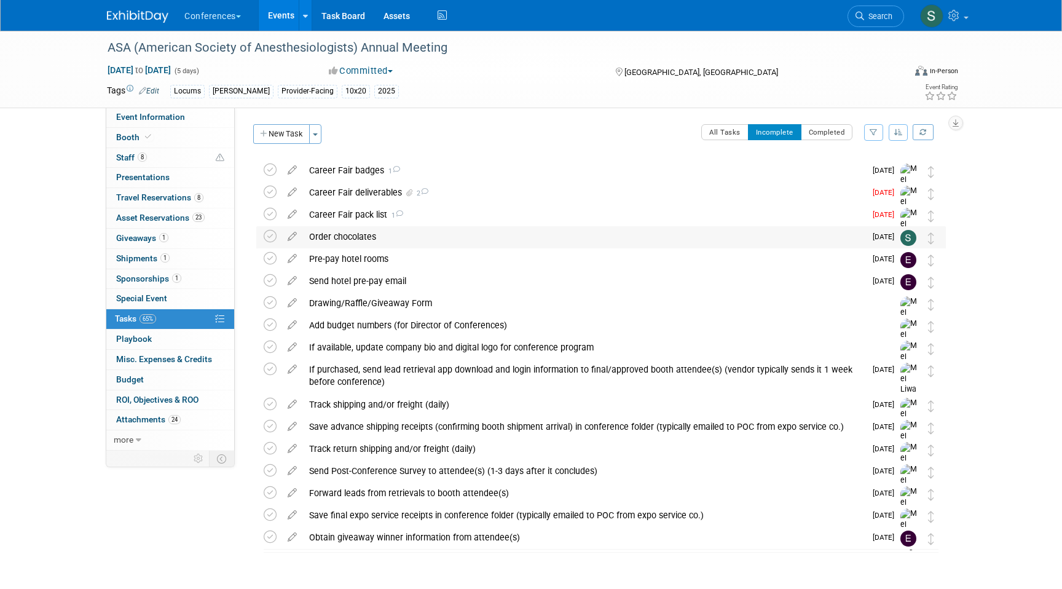
click at [654, 235] on div "Order chocolates" at bounding box center [584, 236] width 562 height 21
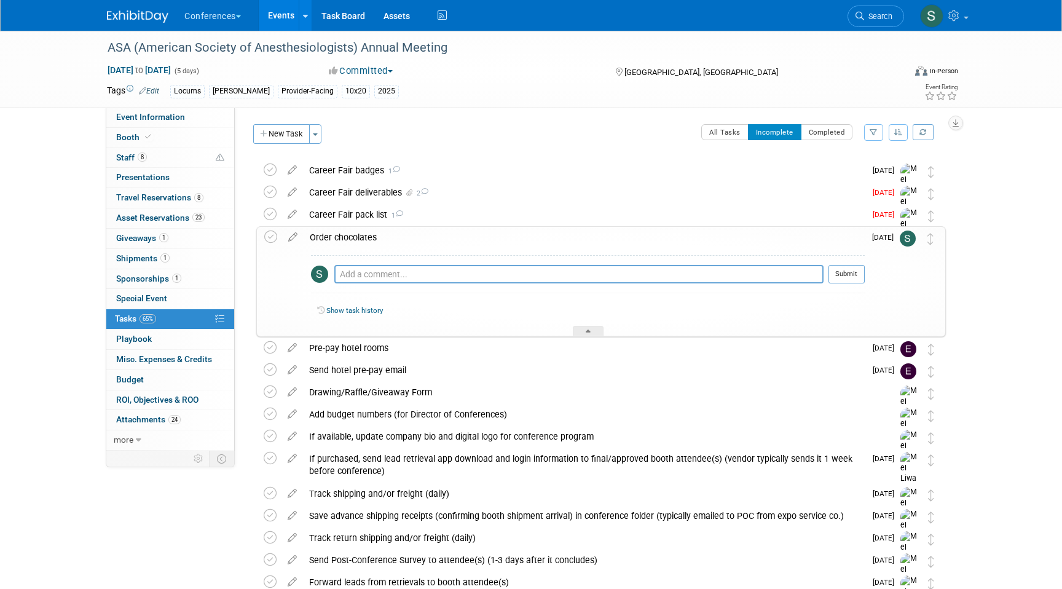
click at [654, 235] on div "Order chocolates" at bounding box center [584, 237] width 561 height 21
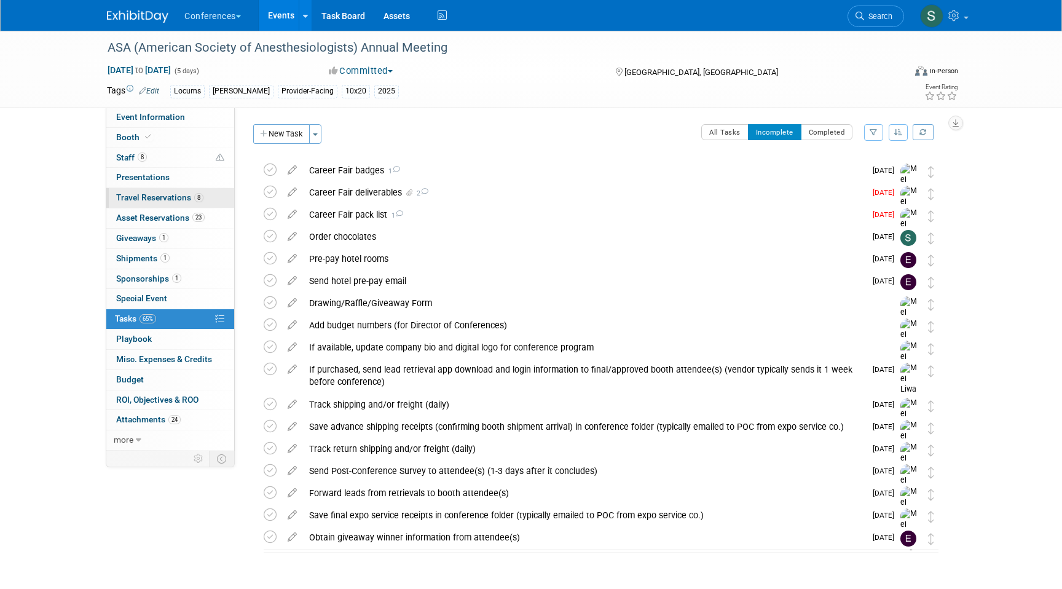
click at [181, 201] on span "Travel Reservations 8" at bounding box center [159, 197] width 87 height 10
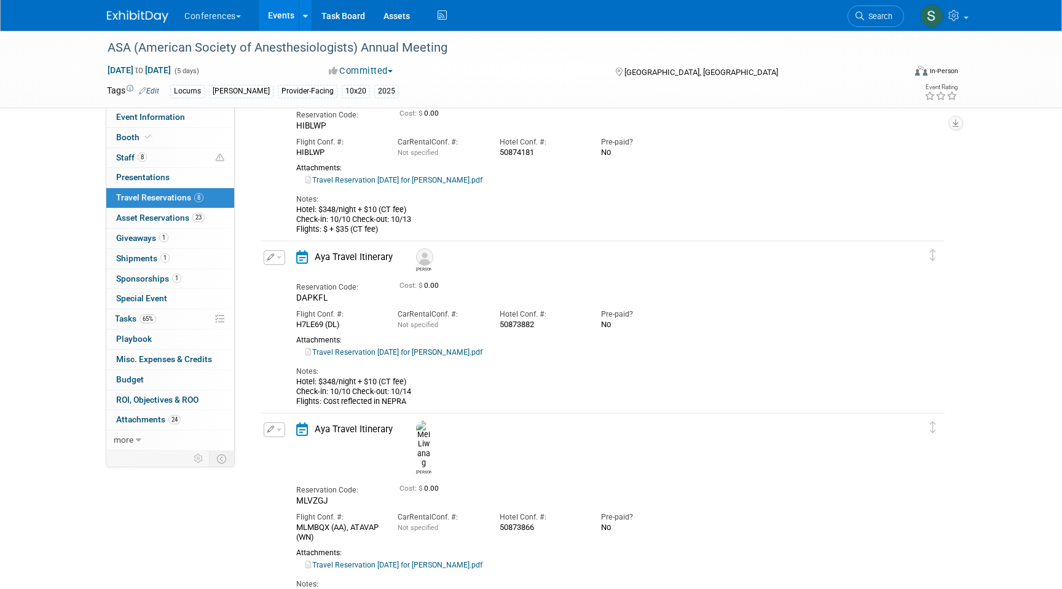
scroll to position [983, 0]
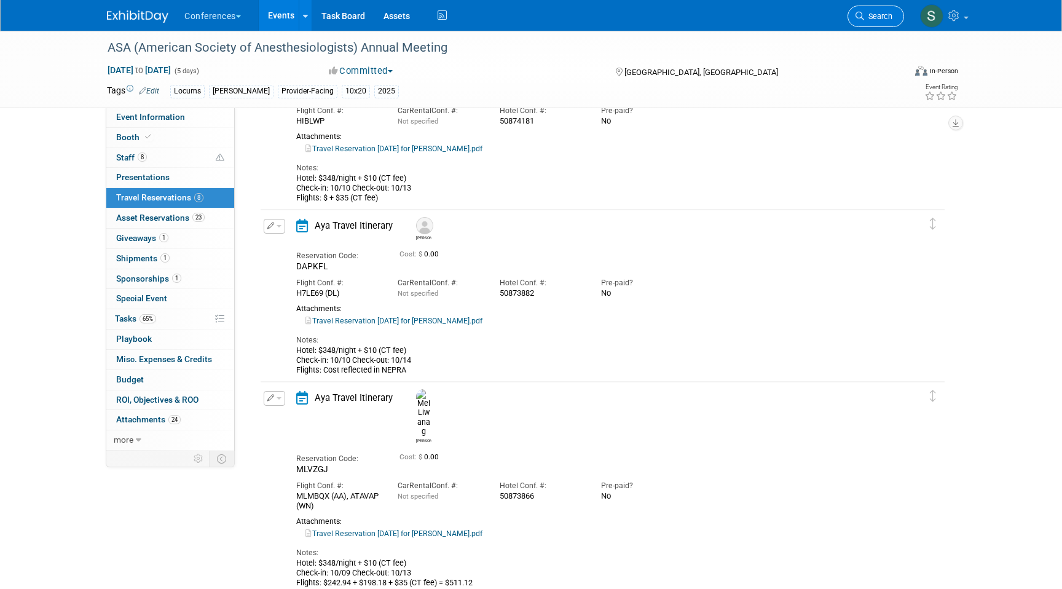
click at [894, 15] on link "Search" at bounding box center [875, 17] width 57 height 22
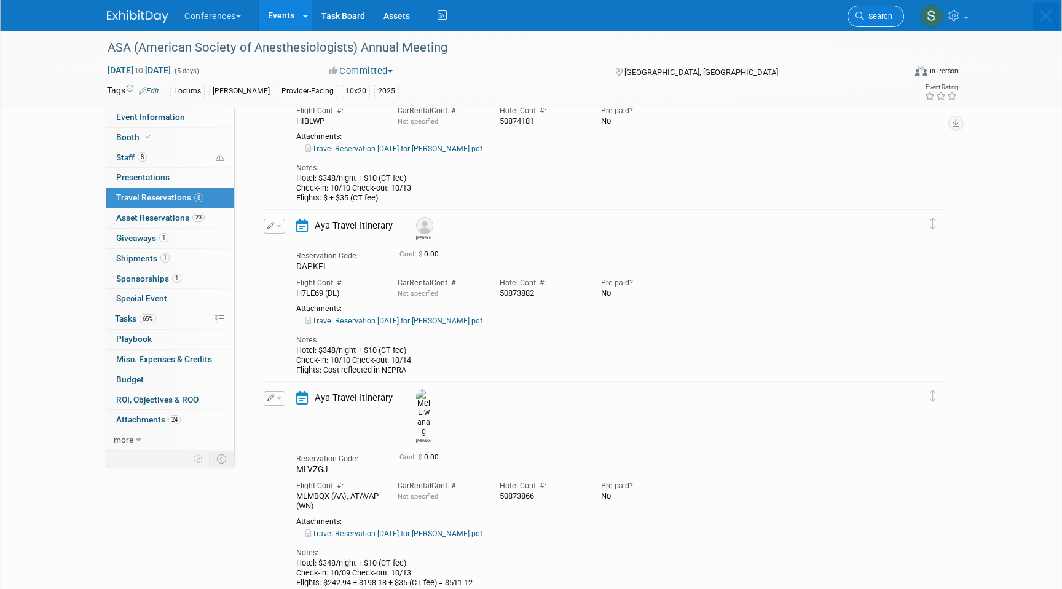
scroll to position [0, 0]
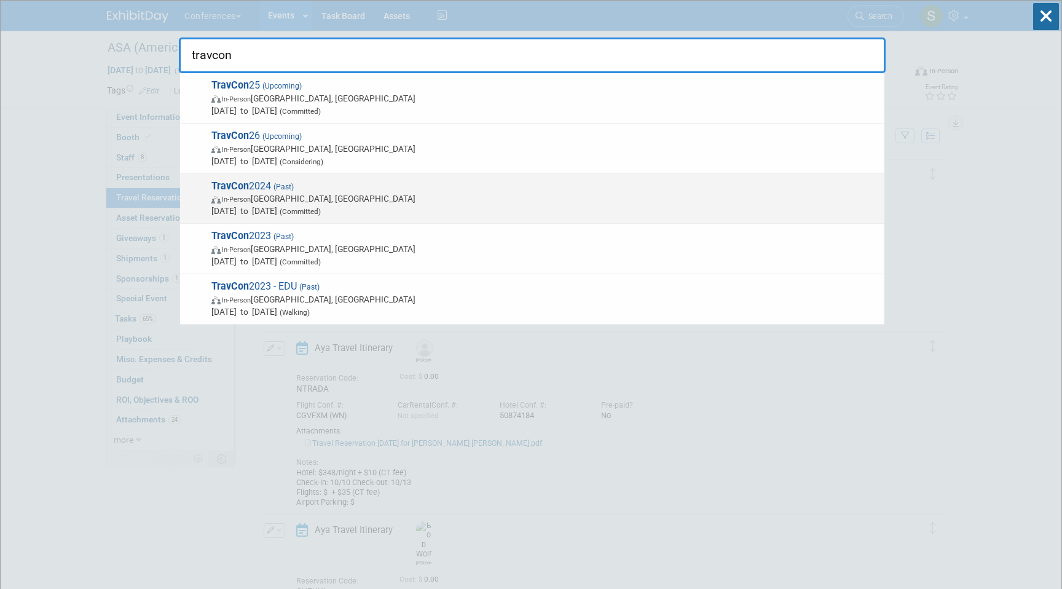
type input "travcon"
click at [472, 205] on span "Sep 22, 2024 to Sep 25, 2024 (Committed)" at bounding box center [544, 211] width 667 height 12
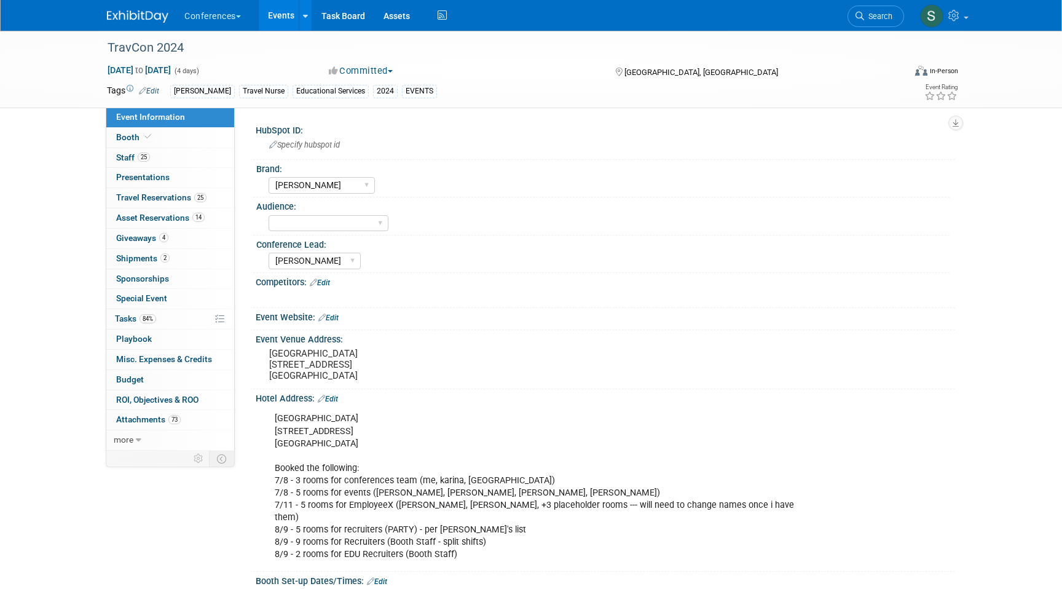
select select "[PERSON_NAME]"
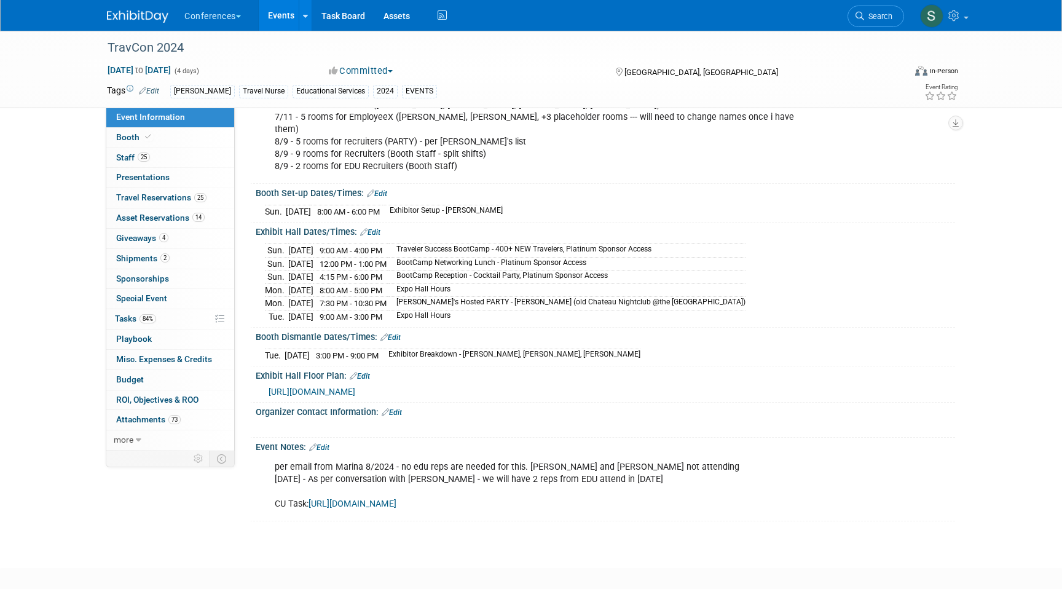
scroll to position [393, 0]
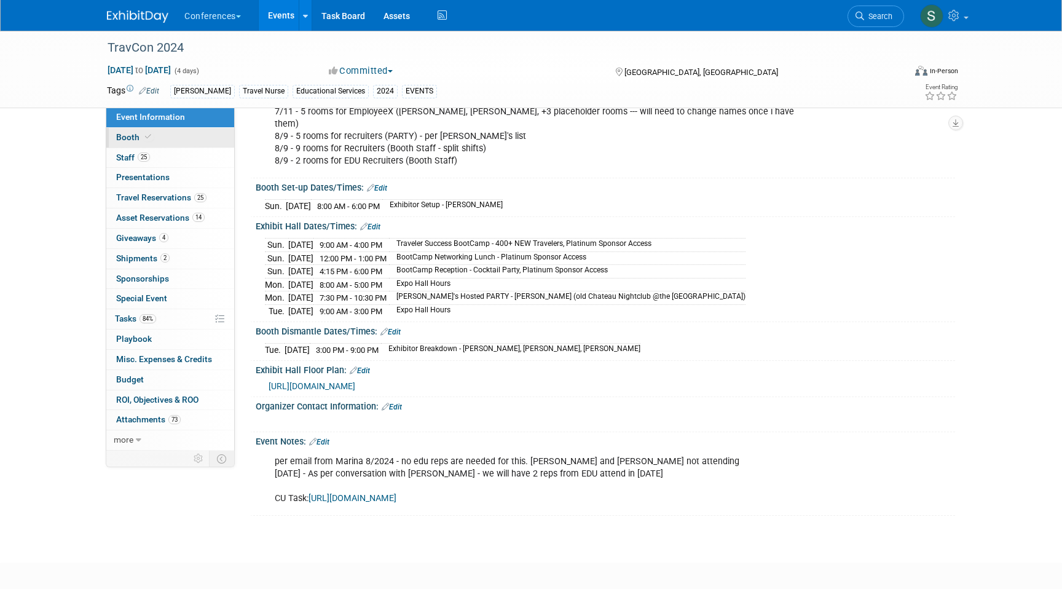
click at [192, 137] on link "Booth" at bounding box center [170, 138] width 128 height 20
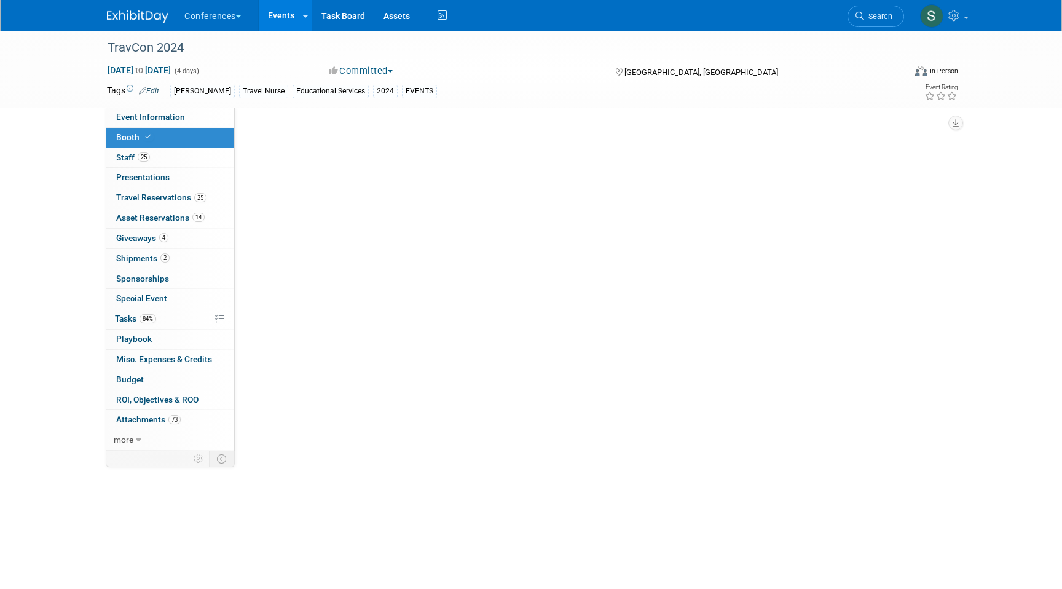
select select "10'x30'"
select select "Yes"
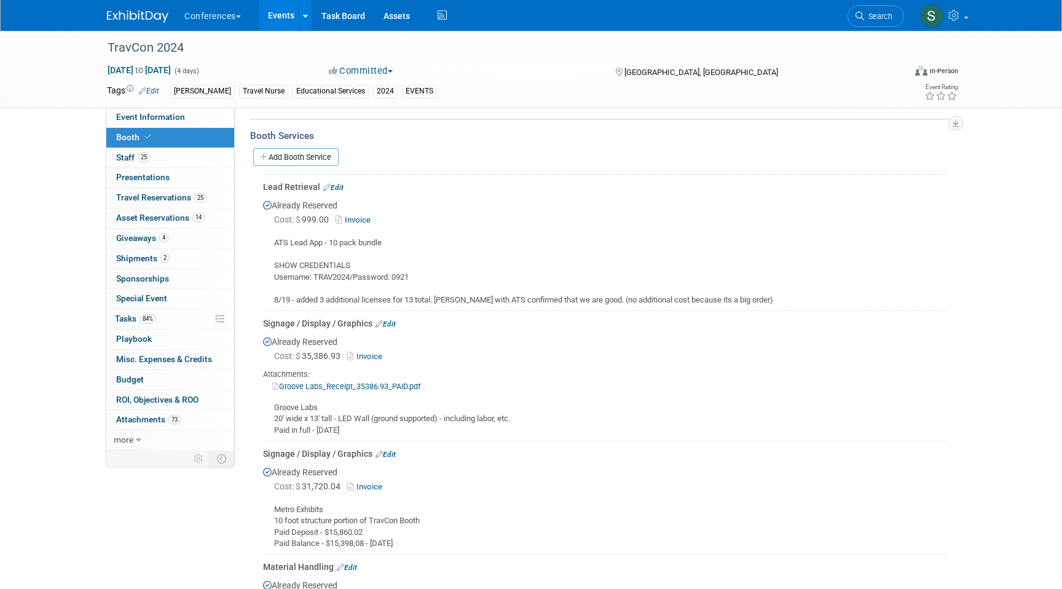
scroll to position [377, 0]
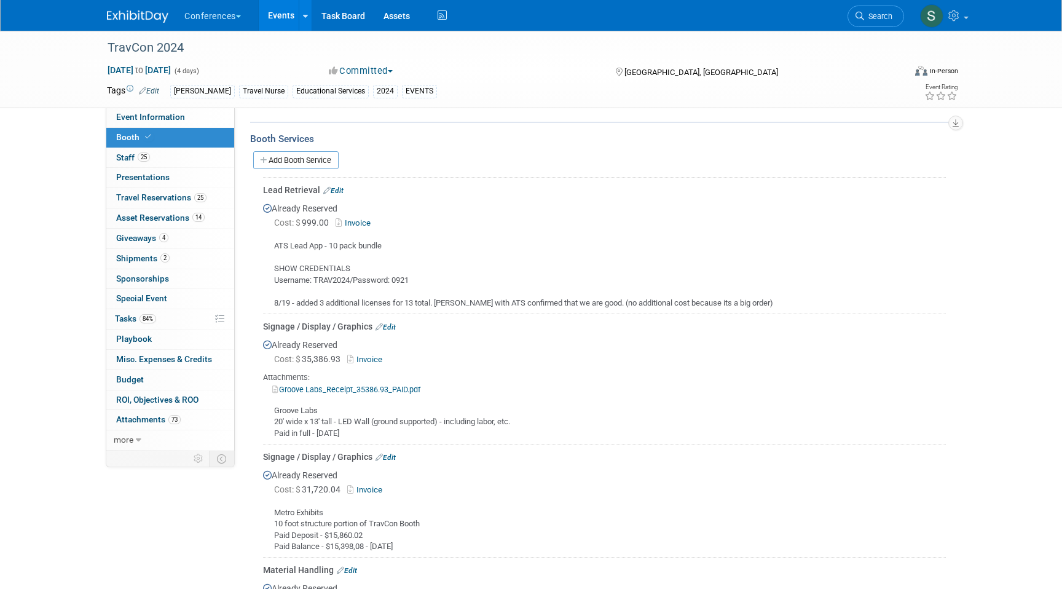
click at [364, 220] on link "Invoice" at bounding box center [355, 222] width 40 height 9
click at [868, 17] on span "Search" at bounding box center [878, 16] width 28 height 9
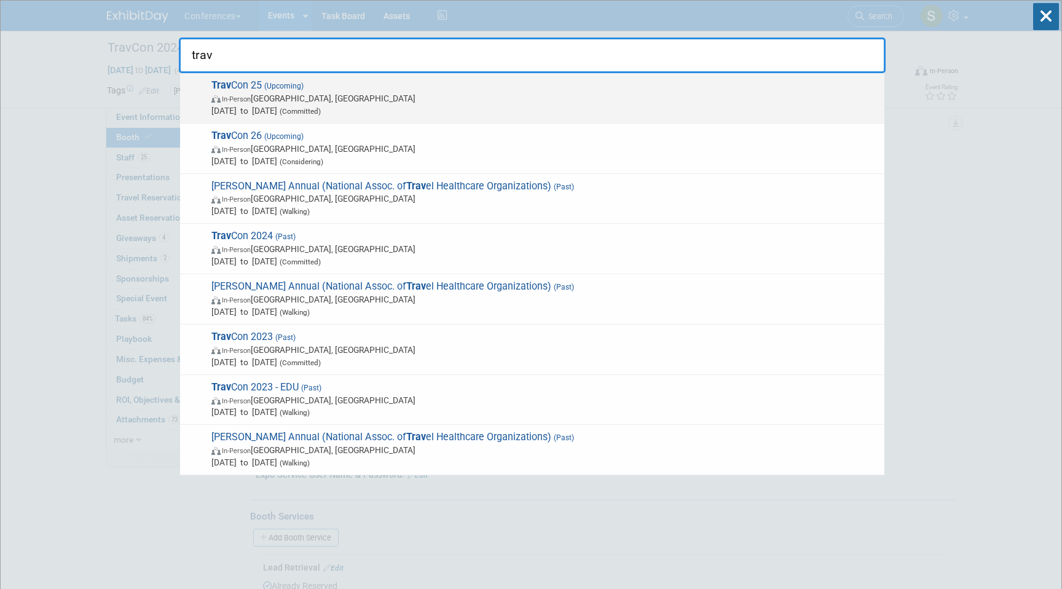
type input "trav"
click at [262, 110] on span "Sep 21, 2025 to Sep 24, 2025 (Committed)" at bounding box center [544, 110] width 667 height 12
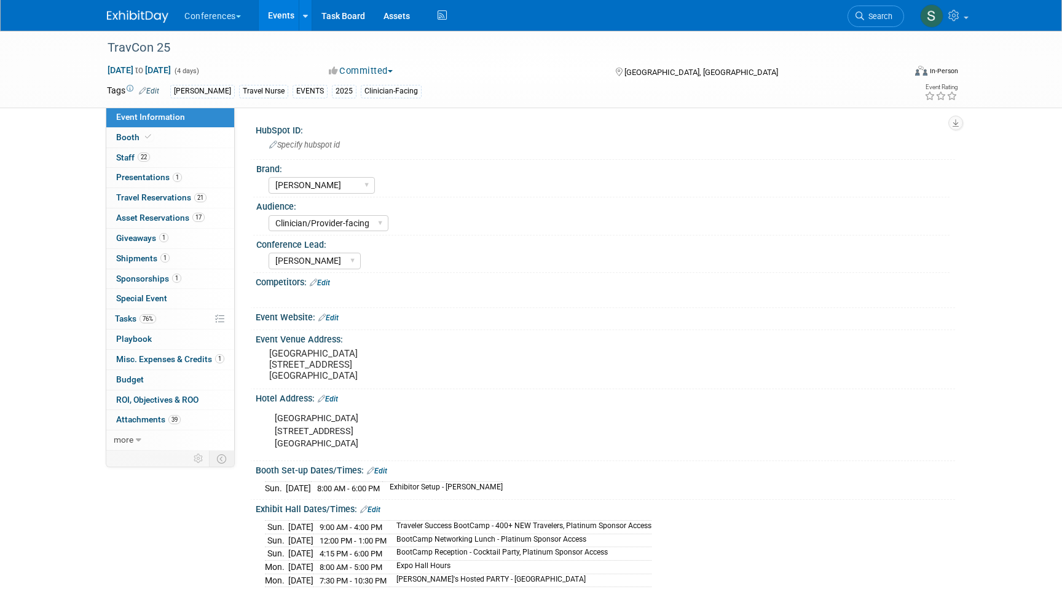
select select "[PERSON_NAME]"
select select "Clinician/Provider-facing"
select select "[PERSON_NAME]"
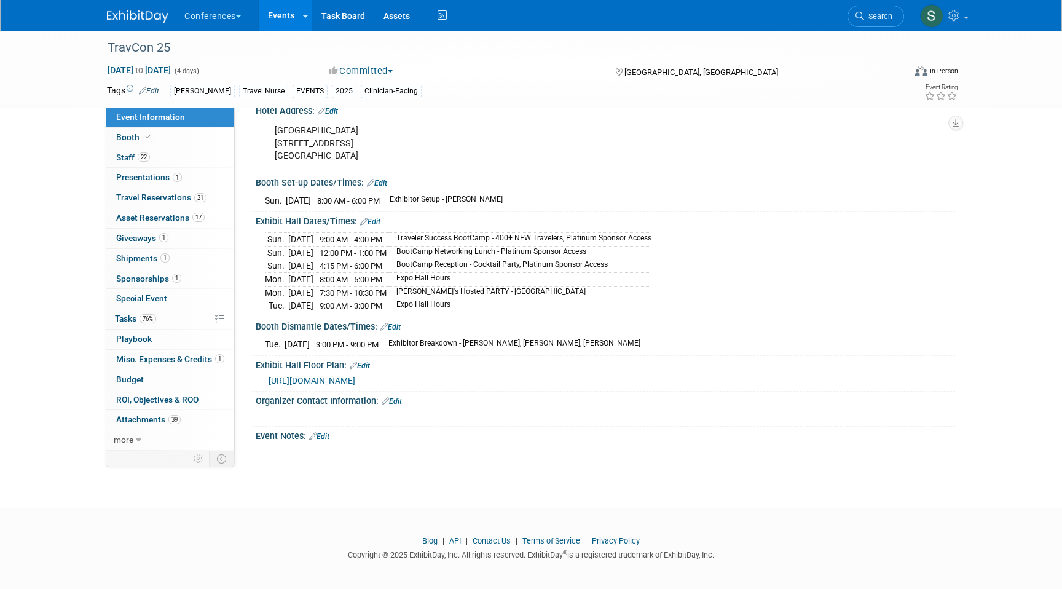
scroll to position [289, 0]
click at [181, 139] on link "Booth" at bounding box center [170, 138] width 128 height 20
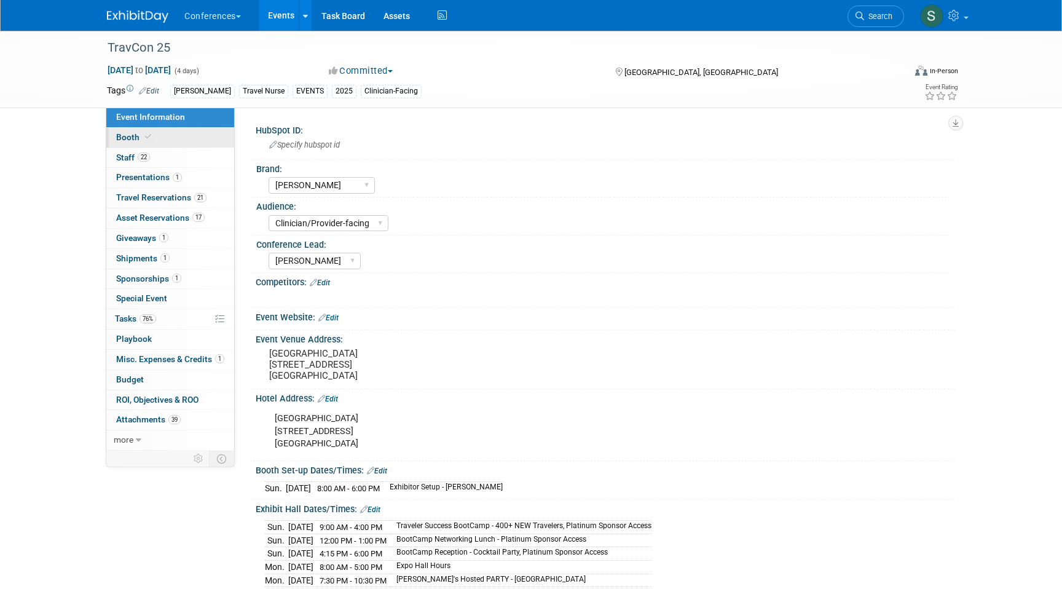
select select "20'x20'"
select select "Yes"
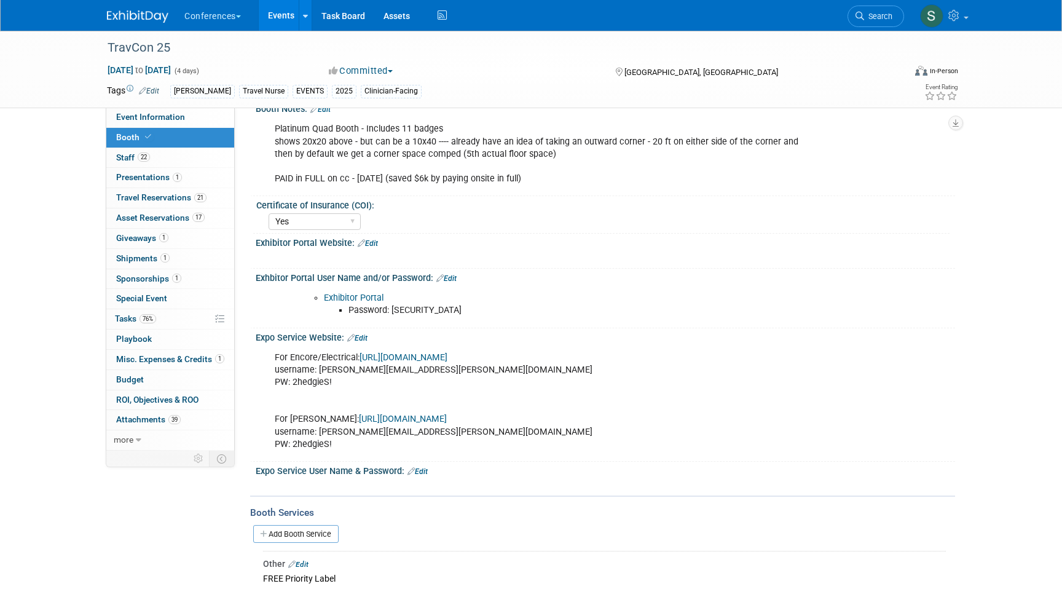
scroll to position [188, 0]
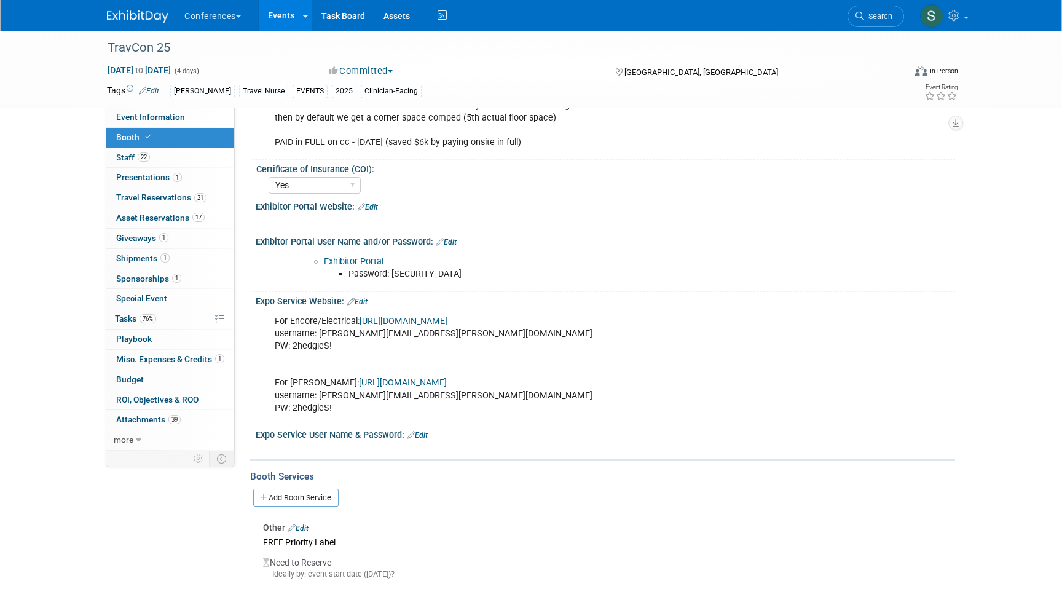
click at [367, 252] on div "Exhibitor Portal Password: [SECURITY_DATA]" at bounding box center [543, 267] width 554 height 37
click at [367, 257] on link "Exhibitor Portal" at bounding box center [354, 261] width 60 height 10
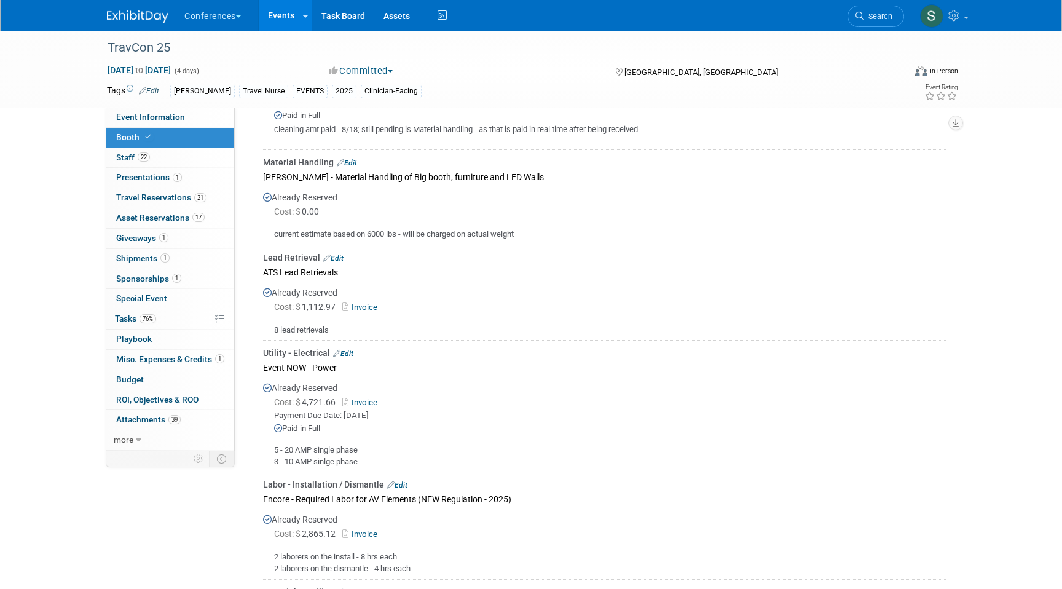
scroll to position [1006, 0]
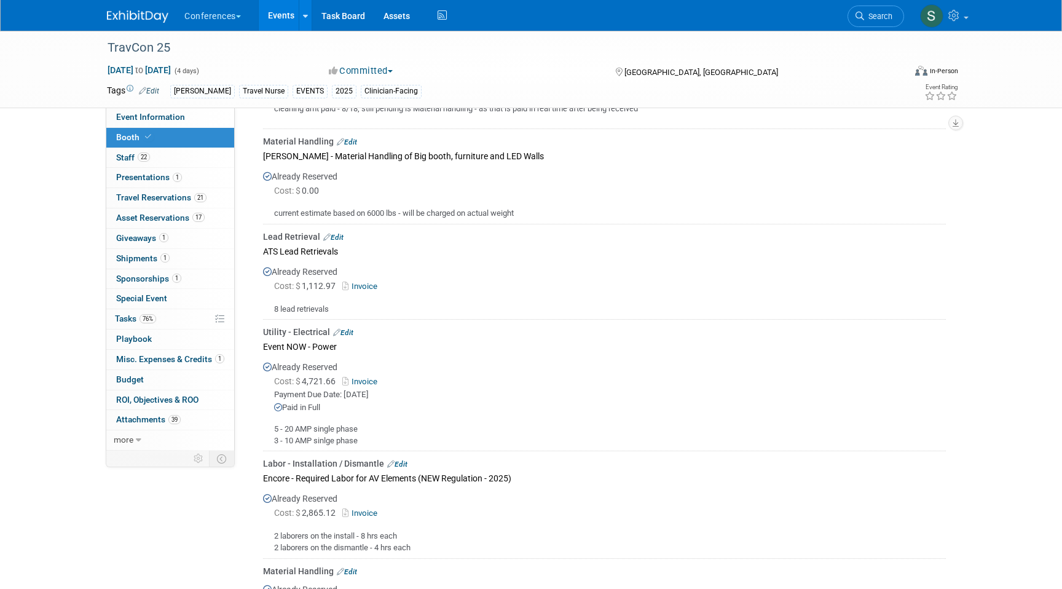
click at [333, 236] on link "Edit" at bounding box center [333, 237] width 20 height 9
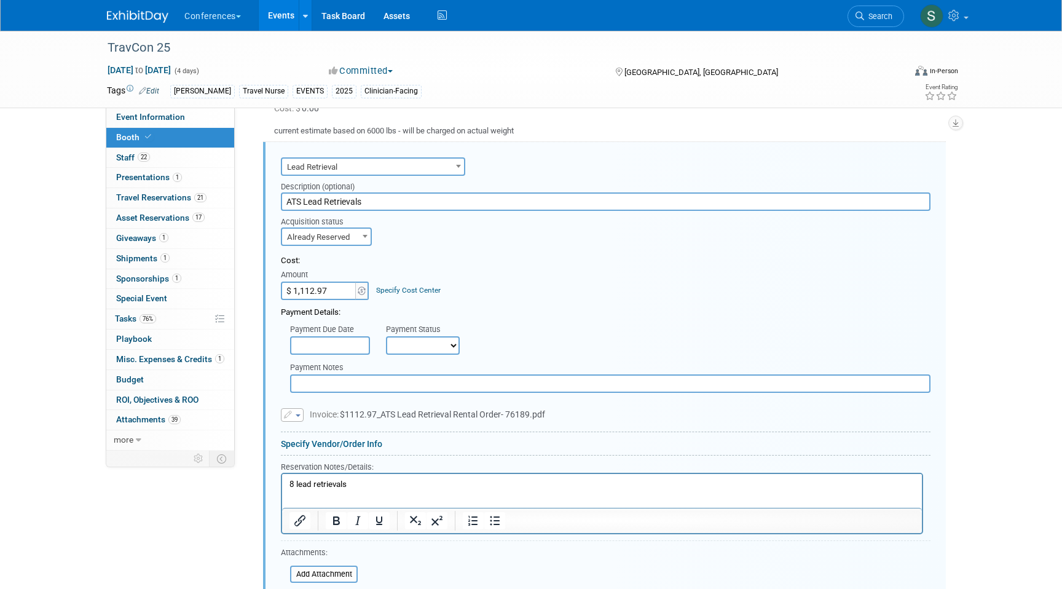
scroll to position [0, 0]
click at [364, 486] on p "8 lead retrievals" at bounding box center [601, 484] width 625 height 12
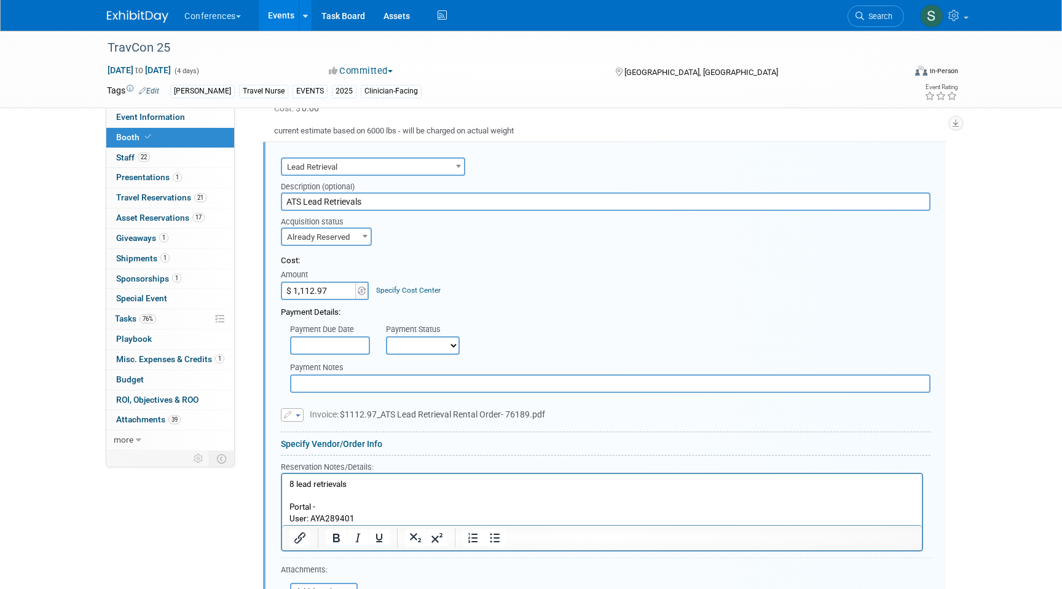
click at [371, 516] on p "User: AYA289401" at bounding box center [601, 518] width 625 height 12
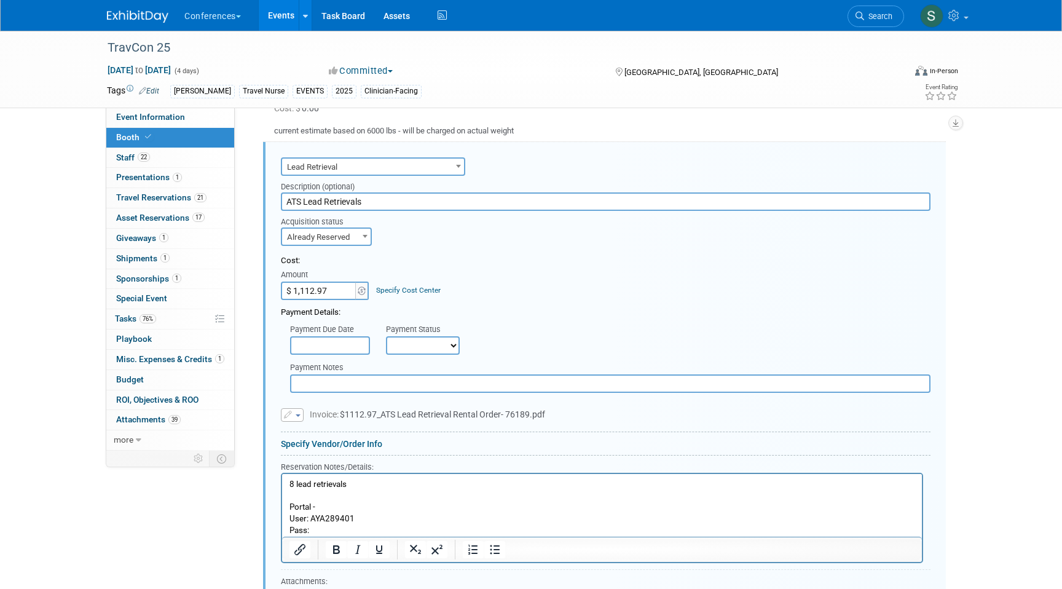
click at [318, 530] on p "Pass:" at bounding box center [601, 530] width 625 height 12
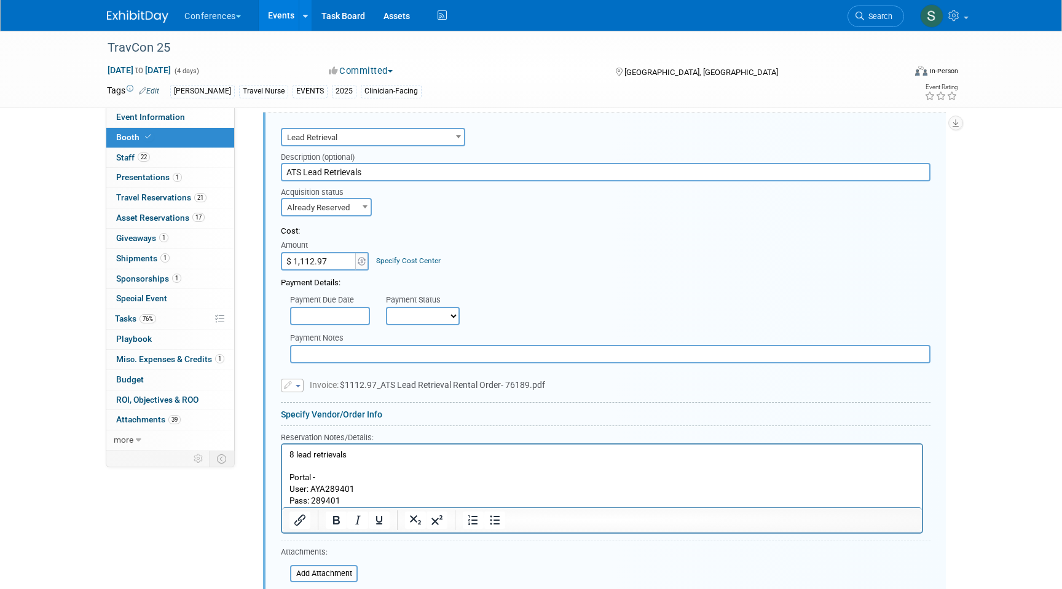
click at [360, 502] on p "Pass: 289401" at bounding box center [601, 501] width 625 height 12
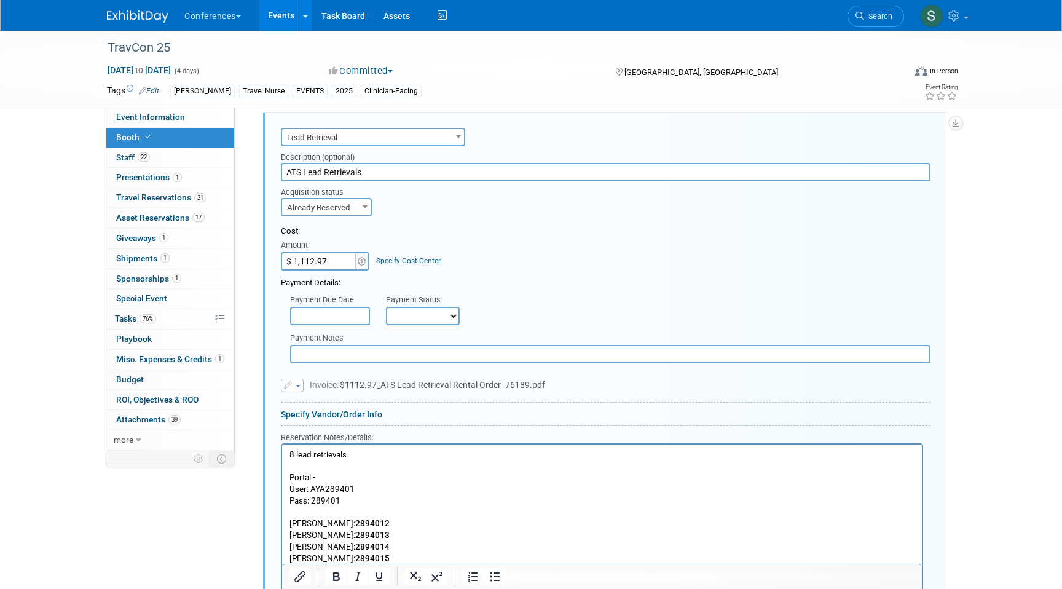
scroll to position [1163, 0]
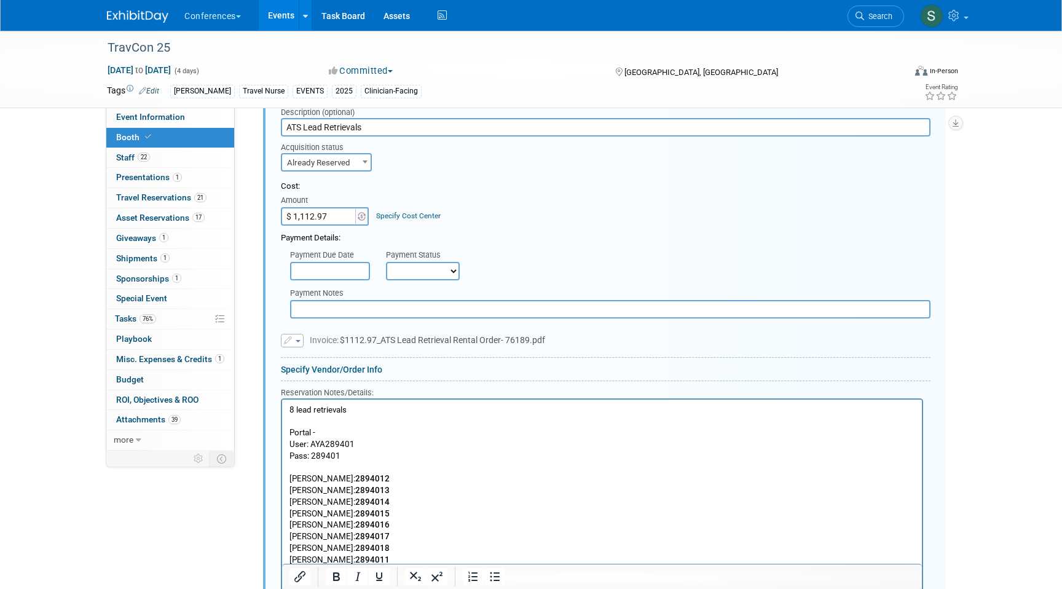
click at [329, 430] on p "Portal -" at bounding box center [601, 432] width 625 height 12
click at [318, 432] on p "Portal -[URL][DOMAIN_NAME]" at bounding box center [601, 432] width 625 height 12
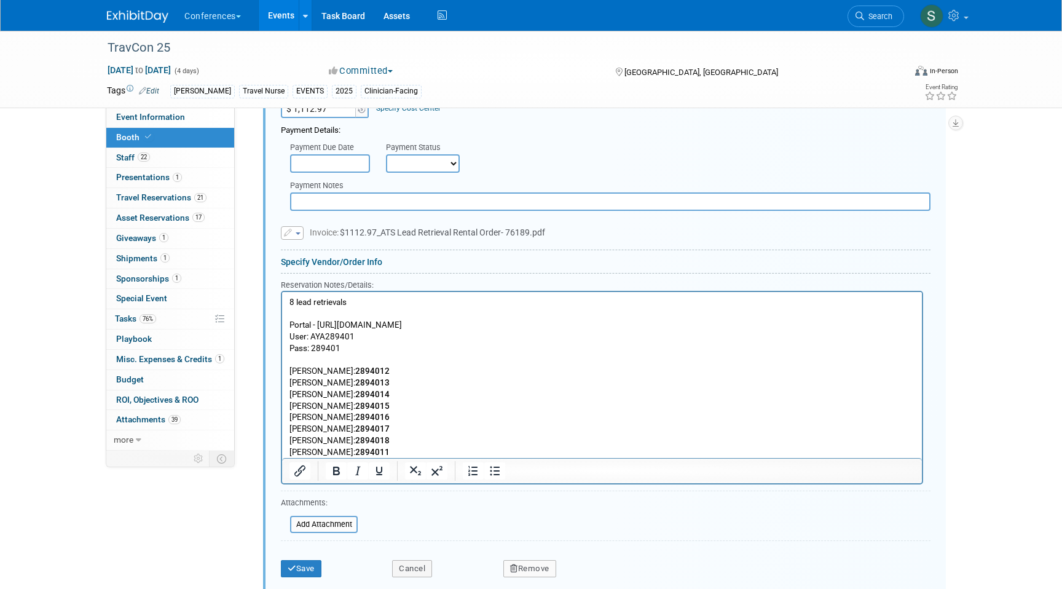
scroll to position [1275, 0]
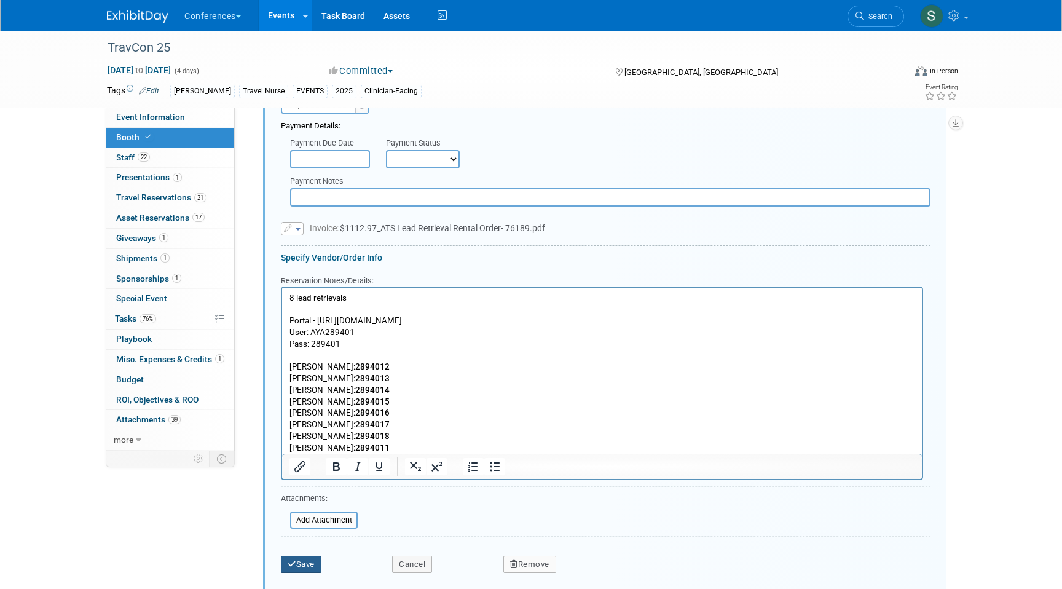
click at [304, 566] on button "Save" at bounding box center [301, 563] width 41 height 17
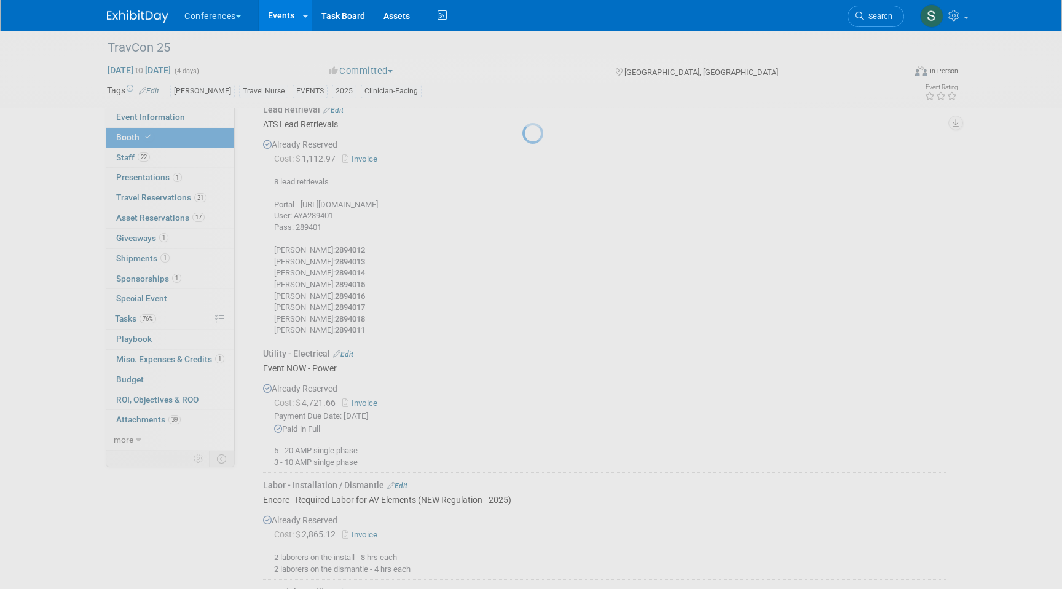
scroll to position [1089, 0]
